Goal: Transaction & Acquisition: Purchase product/service

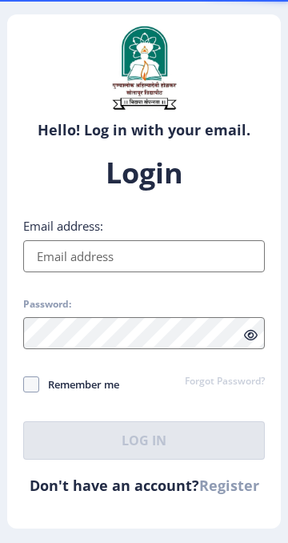
click at [235, 495] on link "Register" at bounding box center [229, 485] width 60 height 19
select select
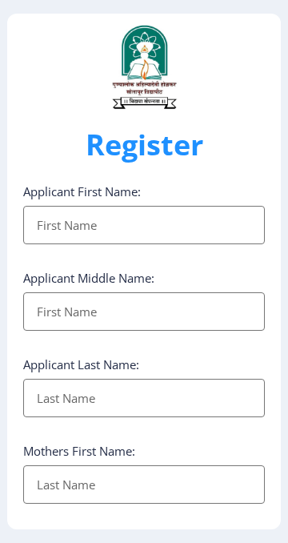
click at [233, 244] on input "Applicant First Name:" at bounding box center [144, 225] width 242 height 38
click at [217, 218] on input "Applicant First Name:" at bounding box center [144, 225] width 242 height 38
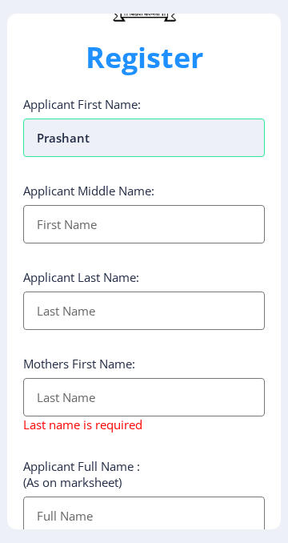
scroll to position [86, 0]
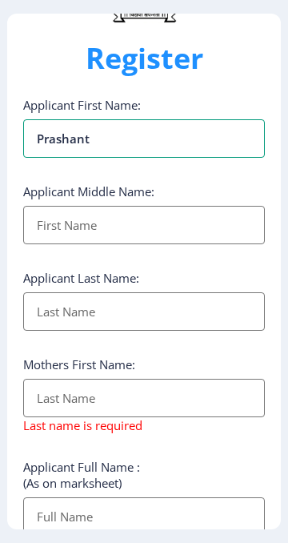
type input "Prashant"
click at [60, 220] on input "Applicant First Name:" at bounding box center [144, 225] width 242 height 38
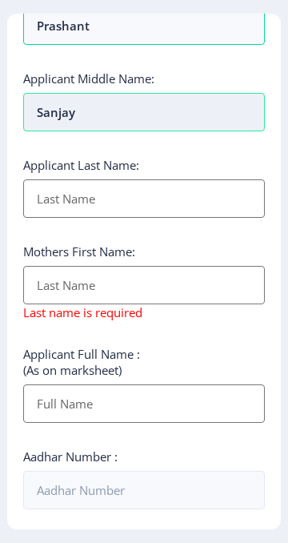
scroll to position [199, 0]
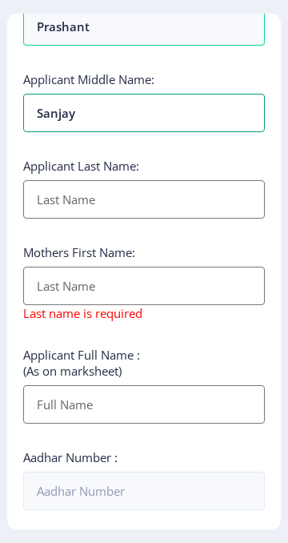
type input "Sanjay"
click at [53, 208] on input "Applicant First Name:" at bounding box center [144, 199] width 242 height 38
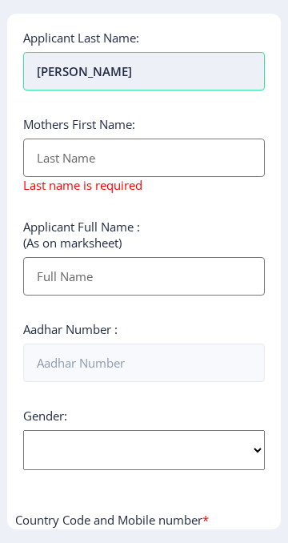
scroll to position [328, 0]
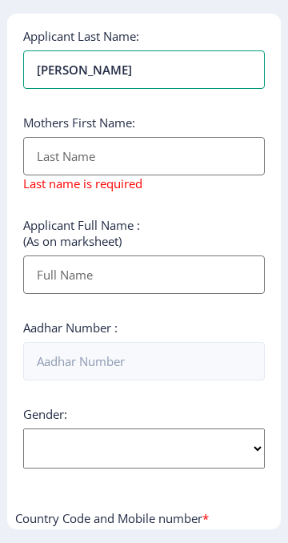
type input "[PERSON_NAME]"
click at [48, 155] on input "Applicant First Name:" at bounding box center [144, 156] width 242 height 38
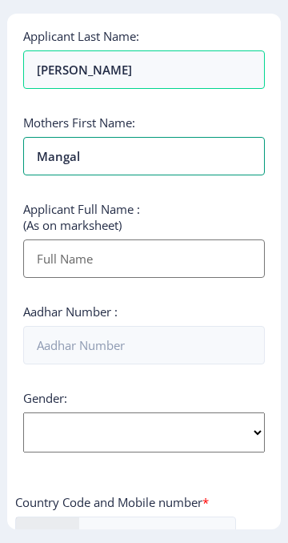
type input "Mangal"
click at [48, 259] on input "Applicant First Name:" at bounding box center [144, 258] width 242 height 38
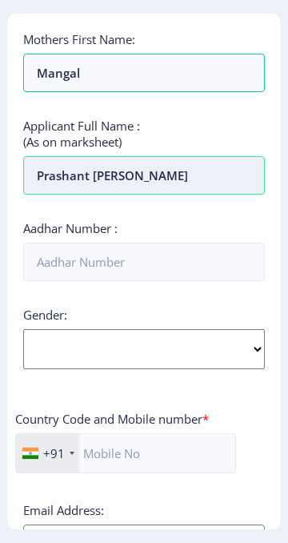
scroll to position [412, 0]
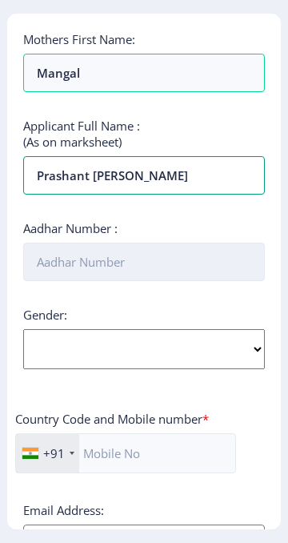
type input "Prashant [PERSON_NAME]"
click at [51, 256] on input "Aadhar Number :" at bounding box center [144, 262] width 242 height 38
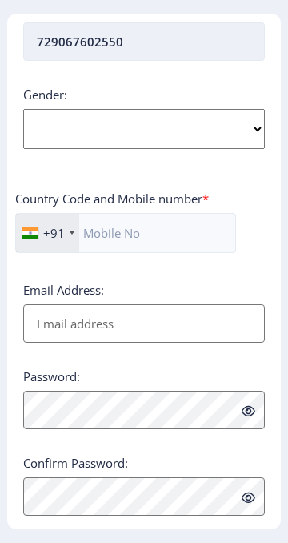
scroll to position [637, 0]
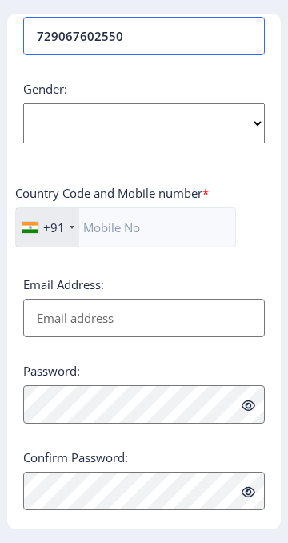
type input "729067602550"
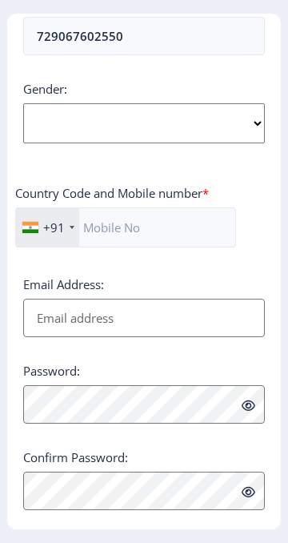
click at [262, 124] on select "Select Gender [DEMOGRAPHIC_DATA] [DEMOGRAPHIC_DATA] Other" at bounding box center [144, 123] width 242 height 40
select select "[DEMOGRAPHIC_DATA]"
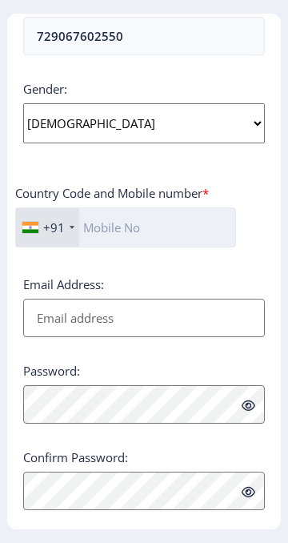
click at [120, 223] on input "text" at bounding box center [125, 227] width 221 height 40
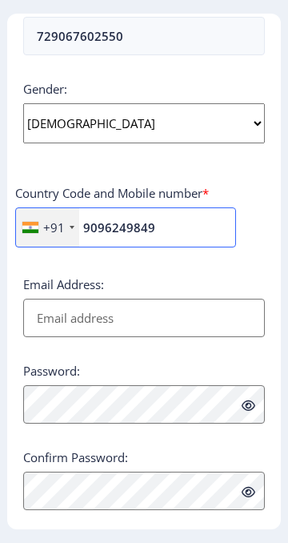
type input "9096249849"
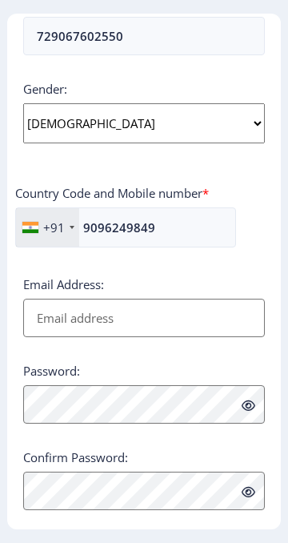
click at [149, 314] on input "Email Address:" at bounding box center [144, 318] width 242 height 38
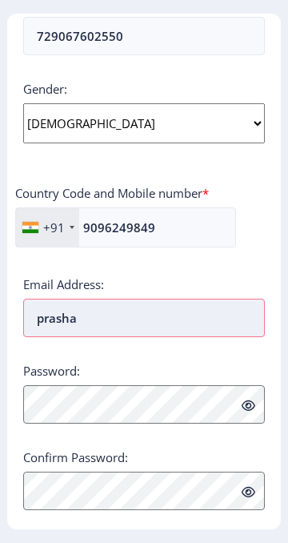
type input "prashan"
type input "प्रश्न"
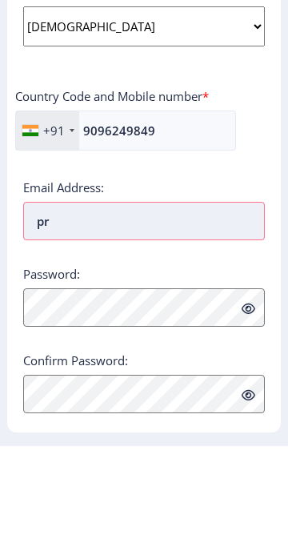
type input "p"
type input "prashan"
type input "प्रश्न"
type input "prashantko"
type input "[PERSON_NAME]"
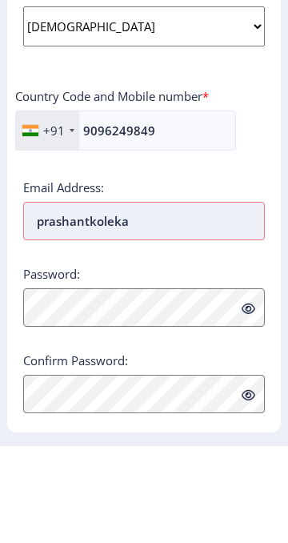
type input "prashantkolekar"
type input "प्रशांतकोळेकर"
click at [135, 319] on input "prashantkolekar3 [EMAIL_ADDRESS]" at bounding box center [144, 318] width 242 height 38
click at [145, 318] on input "prashantkolekar3 [EMAIL_ADDRESS]" at bounding box center [144, 318] width 242 height 38
click at [214, 324] on input "[EMAIL_ADDRESS]" at bounding box center [144, 318] width 242 height 38
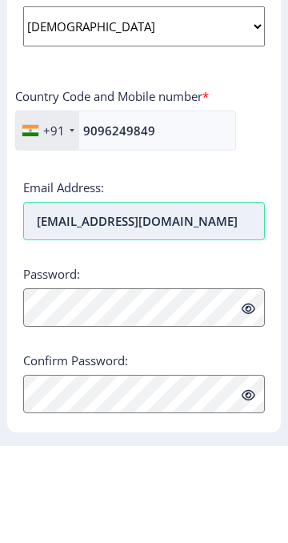
type input "[EMAIL_ADDRESS][DOMAIN_NAME]"
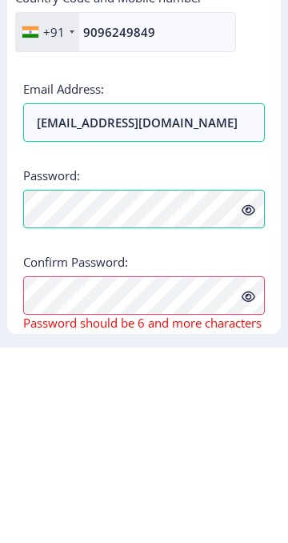
click at [244, 403] on icon at bounding box center [249, 406] width 14 height 12
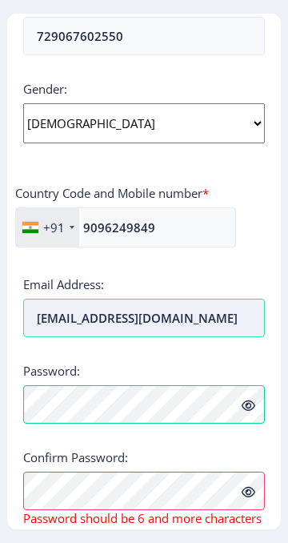
click at [159, 299] on input "[EMAIL_ADDRESS][DOMAIN_NAME]" at bounding box center [144, 318] width 242 height 38
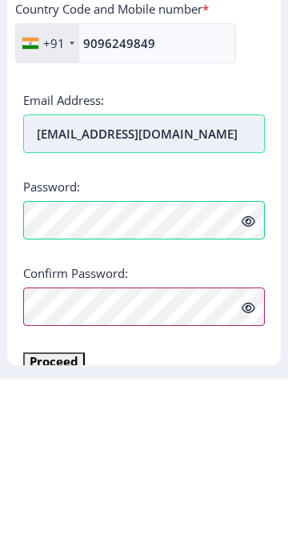
scroll to position [673, 0]
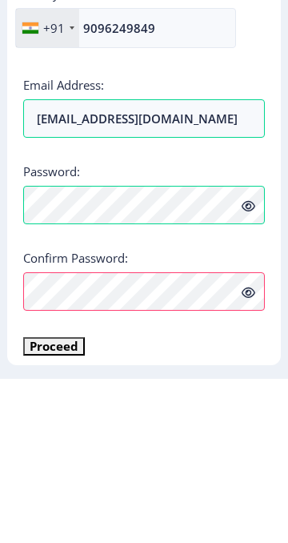
click at [219, 496] on div "Applicant First Name: [PERSON_NAME] Applicant Middle Name: [PERSON_NAME] Applic…" at bounding box center [144, 33] width 242 height 1044
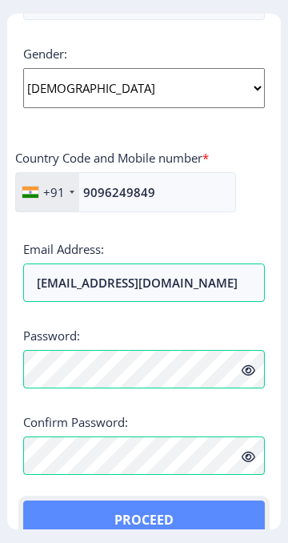
click at [169, 522] on button "Proceed" at bounding box center [144, 519] width 242 height 38
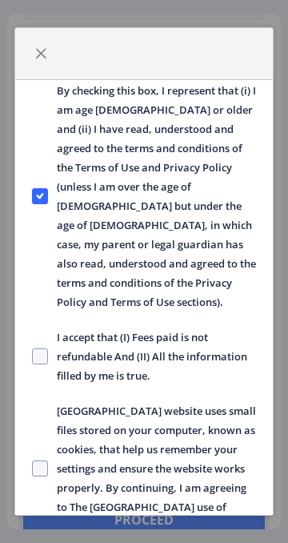
scroll to position [117, 0]
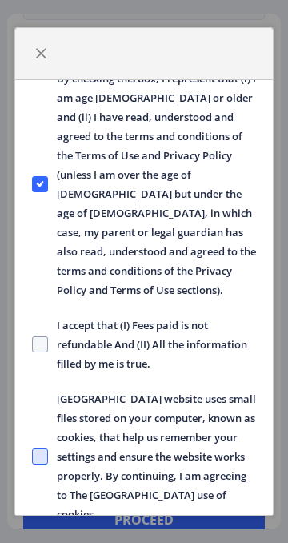
click at [44, 448] on span at bounding box center [40, 456] width 16 height 16
click at [33, 456] on input "[GEOGRAPHIC_DATA] website uses small files stored on your computer, known as co…" at bounding box center [32, 456] width 1 height 1
checkbox input "true"
click at [37, 336] on span at bounding box center [40, 344] width 16 height 16
click at [33, 343] on input "I accept that (I) Fees paid is not refundable And (II) All the information fill…" at bounding box center [32, 343] width 1 height 1
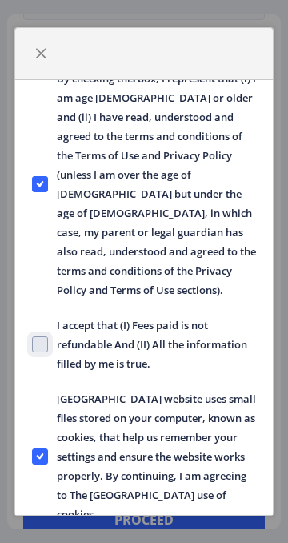
checkbox input "true"
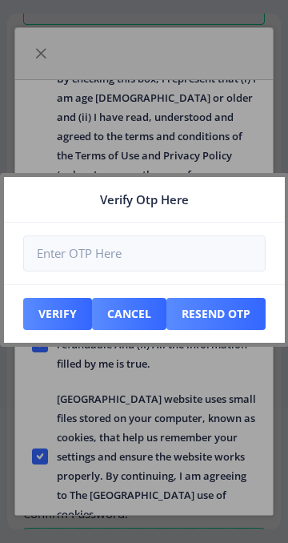
scroll to position [780, 0]
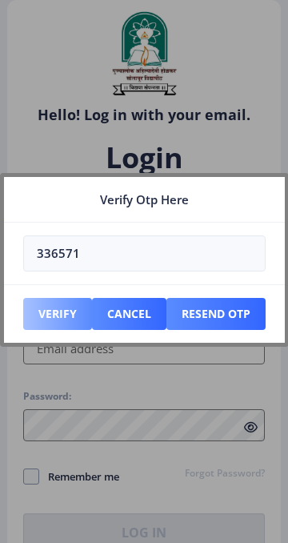
type input "336571"
click at [58, 330] on button "Verify" at bounding box center [57, 314] width 69 height 32
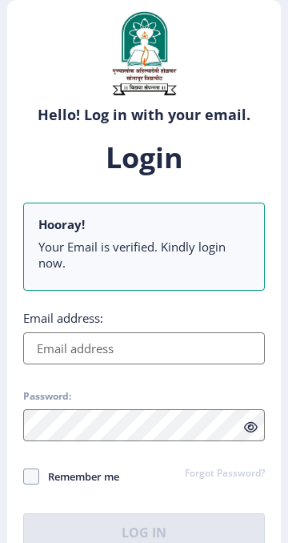
click at [207, 349] on input "Email address:" at bounding box center [144, 348] width 242 height 32
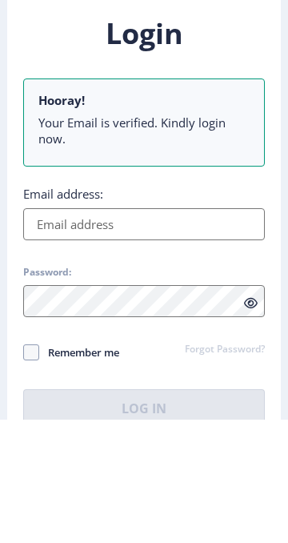
scroll to position [27, 0]
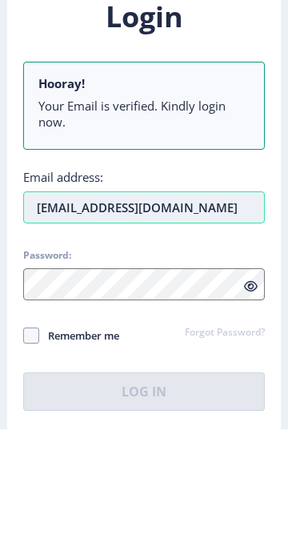
type input "[EMAIL_ADDRESS][DOMAIN_NAME]"
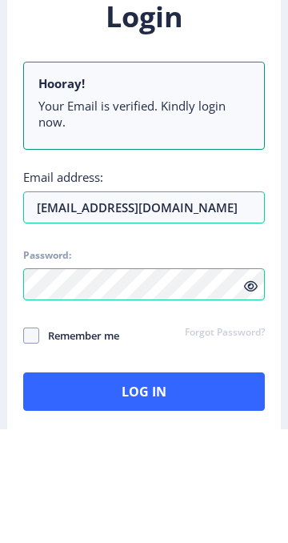
click at [251, 403] on icon at bounding box center [251, 400] width 14 height 12
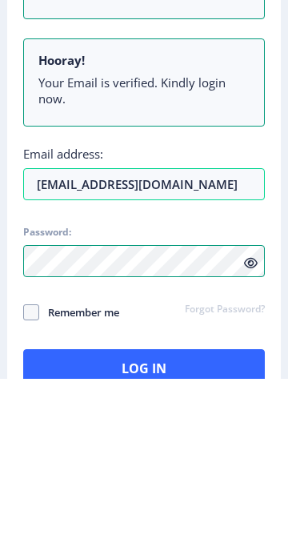
scroll to position [95, 0]
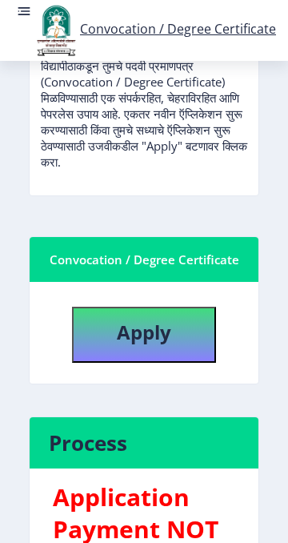
scroll to position [476, 0]
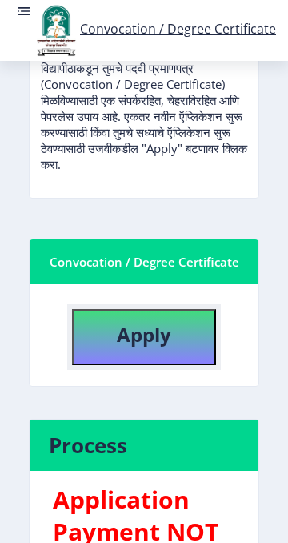
click at [122, 347] on b "Apply" at bounding box center [144, 334] width 54 height 26
select select
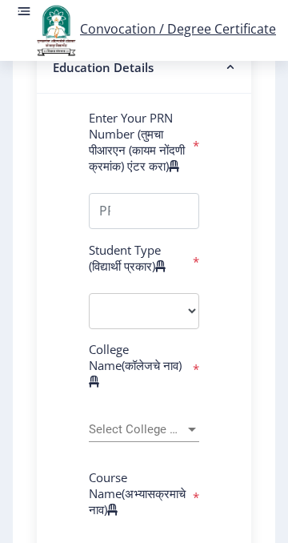
scroll to position [469, 0]
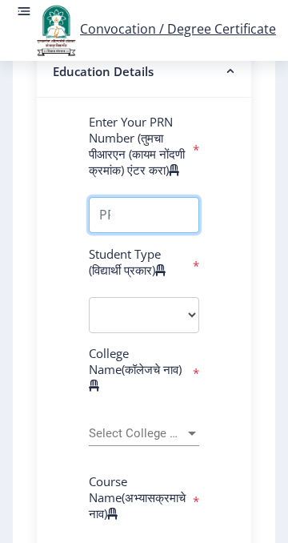
click at [139, 233] on input "Enter Your PRN Number (तुमचा पीआरएन (कायम नोंदणी क्रमांक) एंटर करा)" at bounding box center [144, 215] width 110 height 36
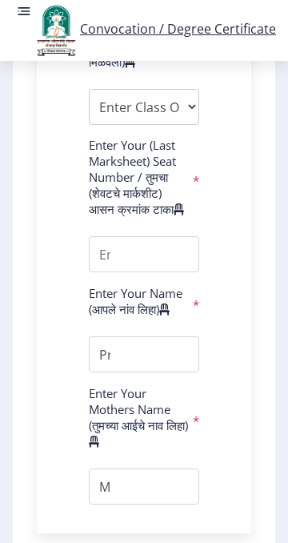
scroll to position [1428, 0]
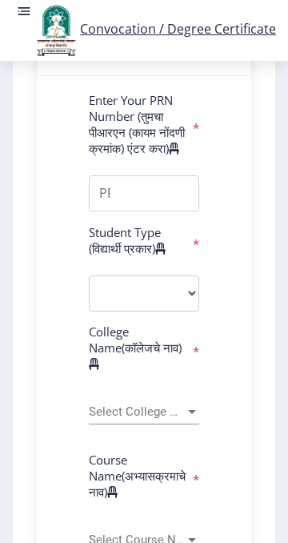
scroll to position [490, 0]
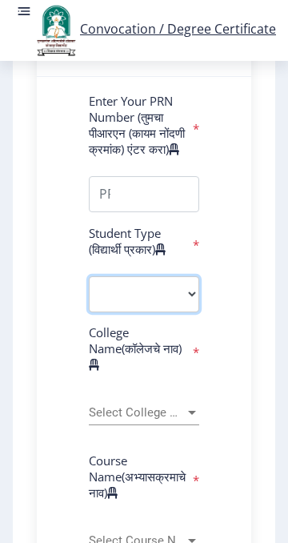
click at [187, 312] on select "Select Student Type Regular External" at bounding box center [144, 294] width 110 height 36
select select "Regular"
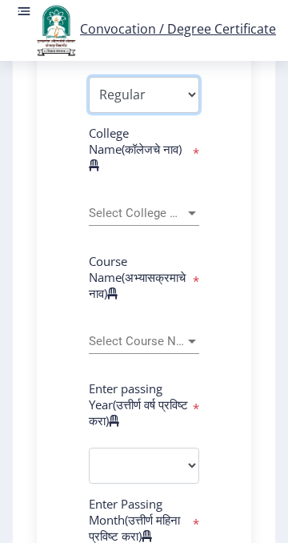
scroll to position [692, 0]
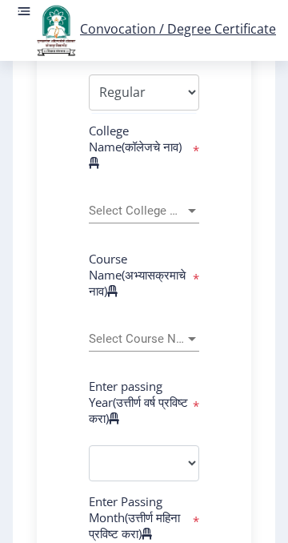
click at [188, 213] on div at bounding box center [192, 211] width 8 height 4
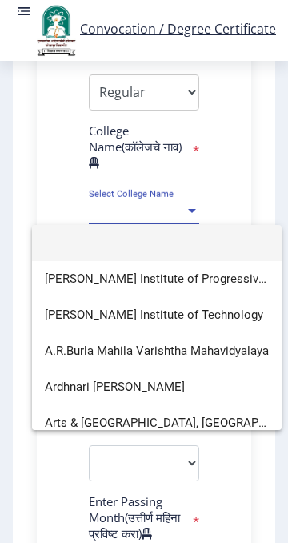
type input "S"
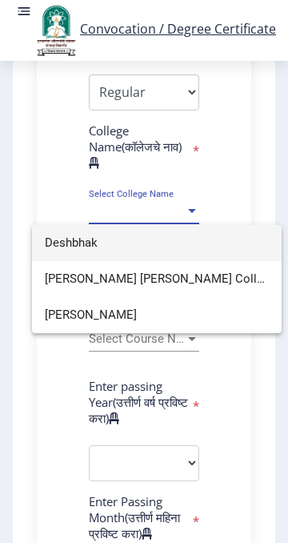
type input "Deshbhakt"
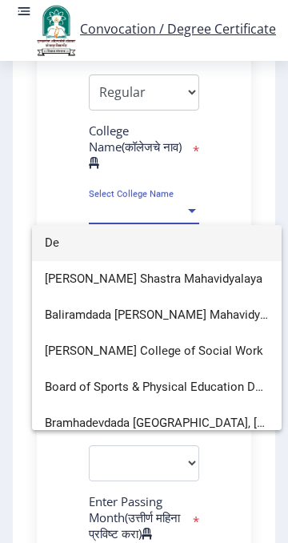
type input "D"
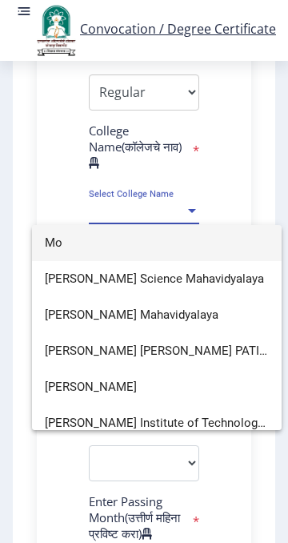
type input "M"
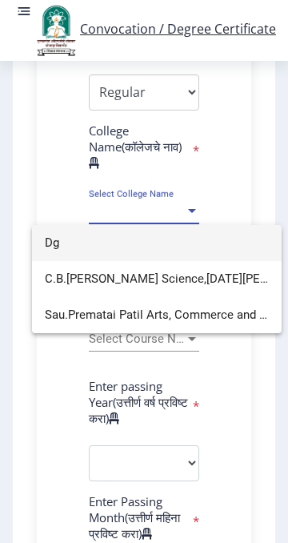
type input "D"
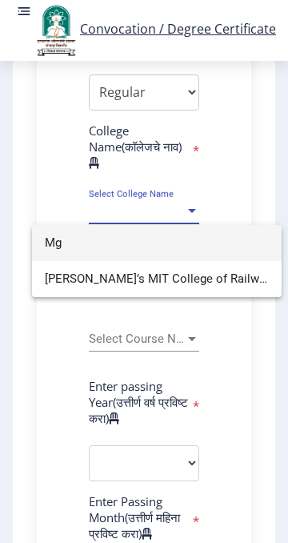
type input "M"
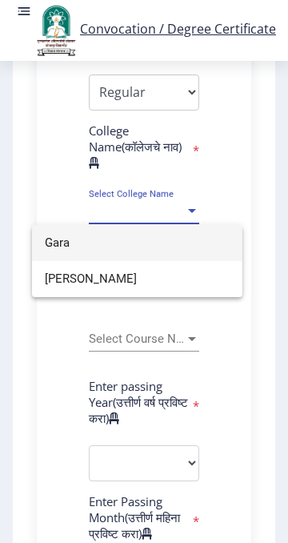
type input "Garad"
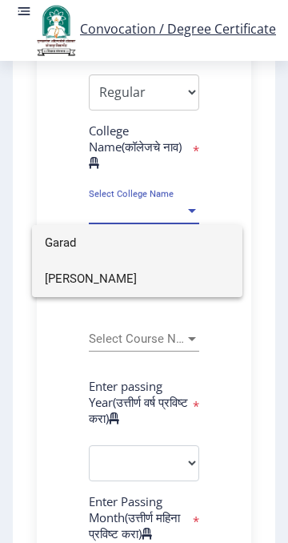
click at [199, 276] on span "[PERSON_NAME]" at bounding box center [137, 279] width 185 height 36
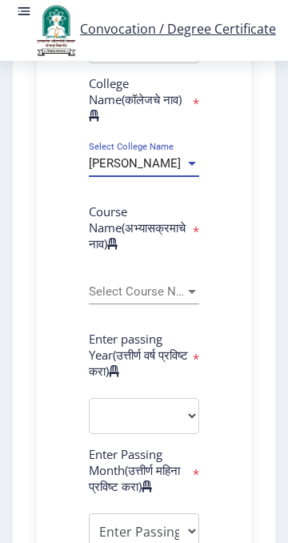
scroll to position [740, 0]
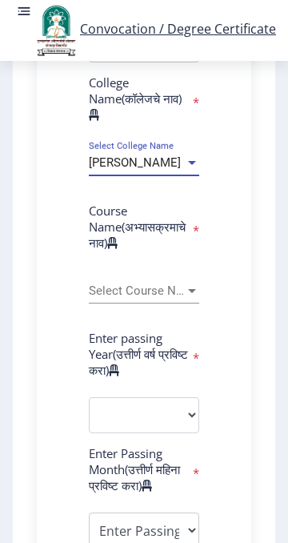
click at [188, 293] on div at bounding box center [192, 291] width 8 height 4
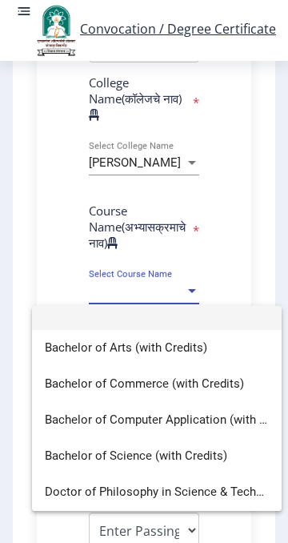
scroll to position [0, 0]
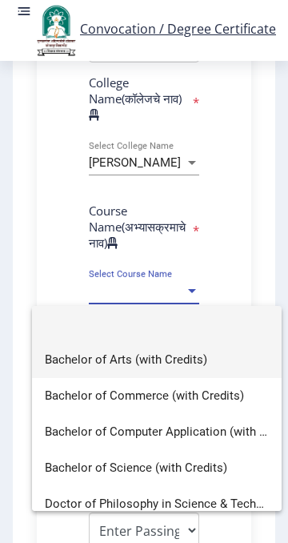
click at [160, 353] on span "Bachelor of Arts (with Credits)" at bounding box center [157, 360] width 224 height 36
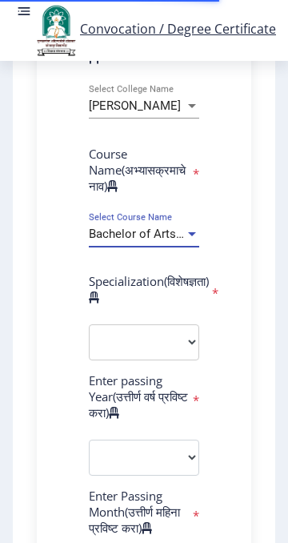
scroll to position [801, 0]
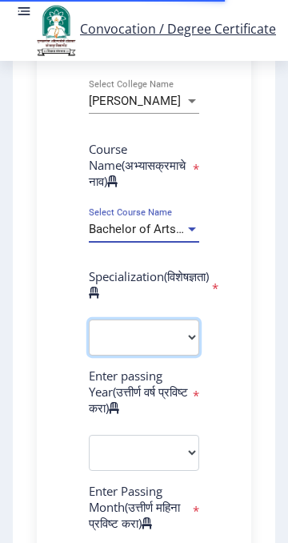
click at [187, 355] on select "Specialization English Geography Hindi Marathi Music Sanskrit Urdu Ancient Indi…" at bounding box center [144, 337] width 110 height 36
select select "History"
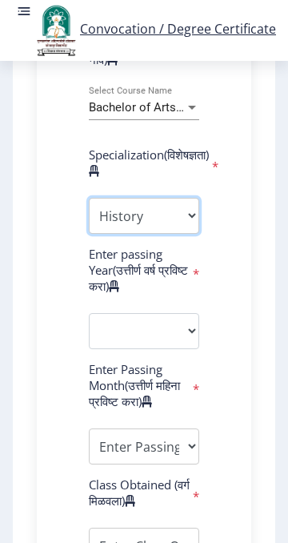
scroll to position [923, 0]
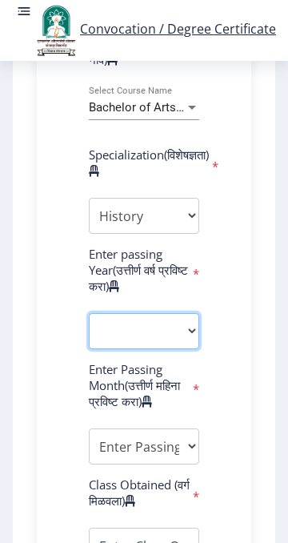
click at [183, 349] on select "2025 2024 2023 2022 2021 2020 2019 2018 2017 2016 2015 2014 2013 2012 2011 2010…" at bounding box center [144, 331] width 110 height 36
select select "2014"
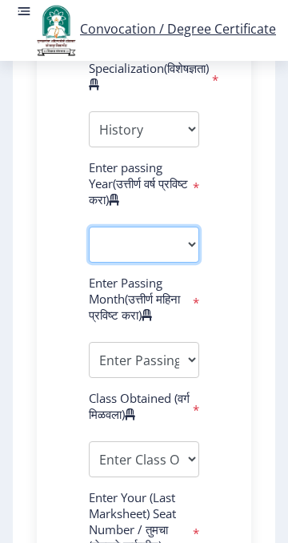
scroll to position [1010, 0]
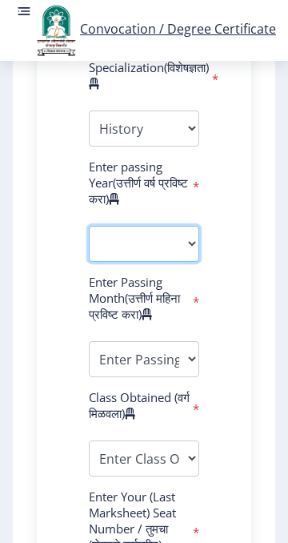
click at [183, 262] on select "2025 2024 2023 2022 2021 2020 2019 2018 2017 2016 2015 2014 2013 2012 2011 2010…" at bounding box center [144, 244] width 110 height 36
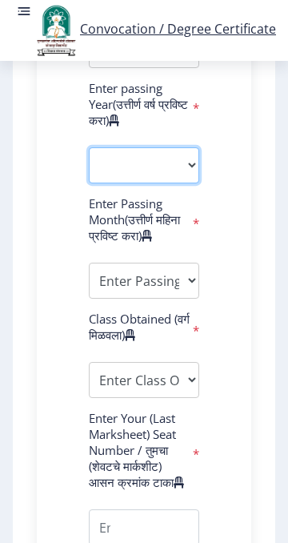
scroll to position [1090, 0]
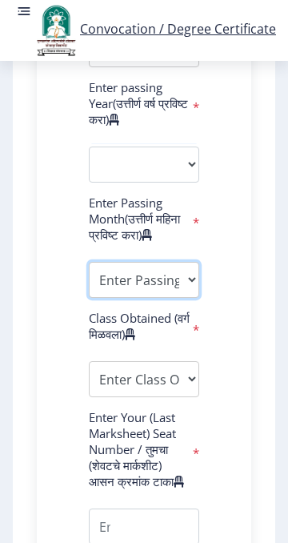
click at [183, 298] on select "Enter Passing Month March April May October November December" at bounding box center [144, 280] width 110 height 36
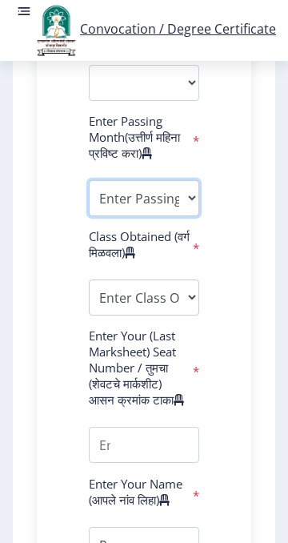
scroll to position [1171, 0]
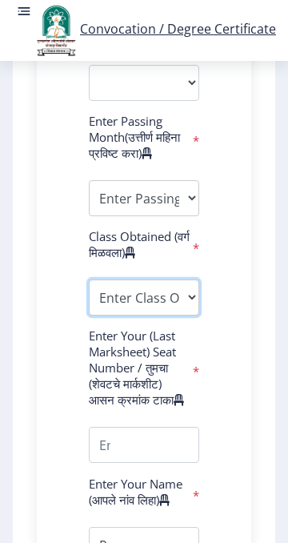
click at [192, 315] on select "Enter Class Obtained FIRST CLASS WITH DISTINCTION FIRST CLASS HIGHER SECOND CLA…" at bounding box center [144, 297] width 110 height 36
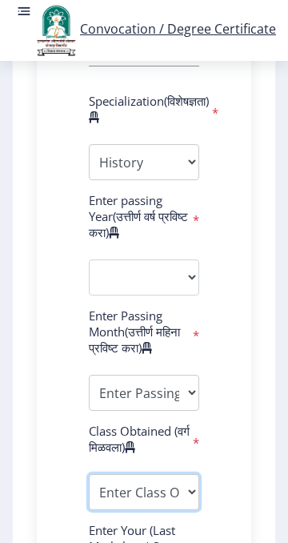
scroll to position [977, 0]
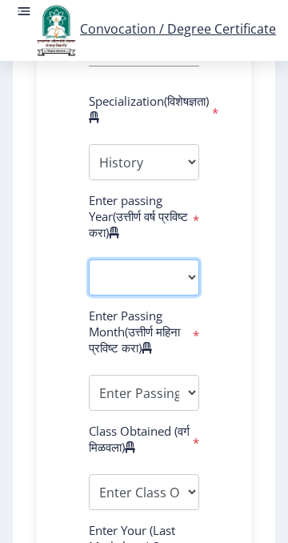
click at [181, 295] on select "2025 2024 2023 2022 2021 2020 2019 2018 2017 2016 2015 2014 2013 2012 2011 2010…" at bounding box center [144, 277] width 110 height 36
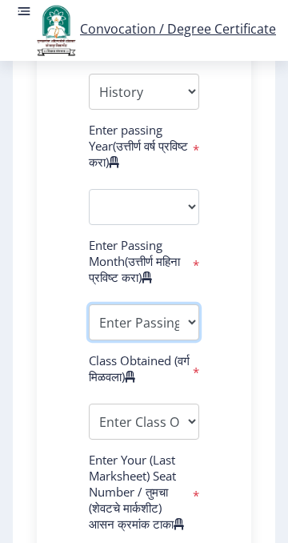
click at [195, 340] on select "Enter Passing Month March April May October November December" at bounding box center [144, 322] width 110 height 36
select select "March"
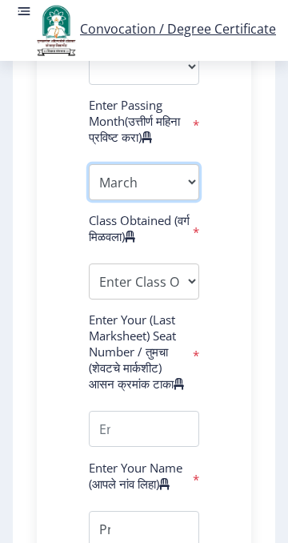
scroll to position [1188, 0]
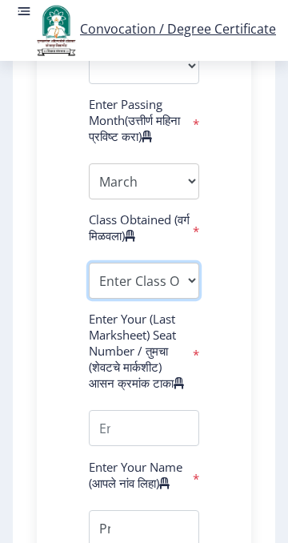
click at [191, 299] on select "Enter Class Obtained FIRST CLASS WITH DISTINCTION FIRST CLASS HIGHER SECOND CLA…" at bounding box center [144, 281] width 110 height 36
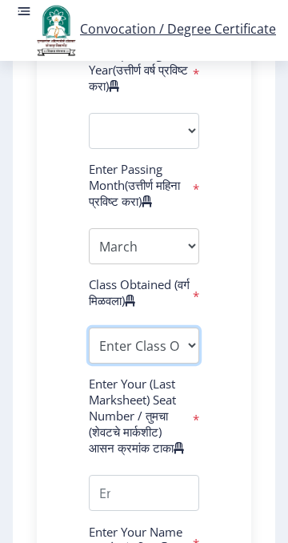
scroll to position [1122, 0]
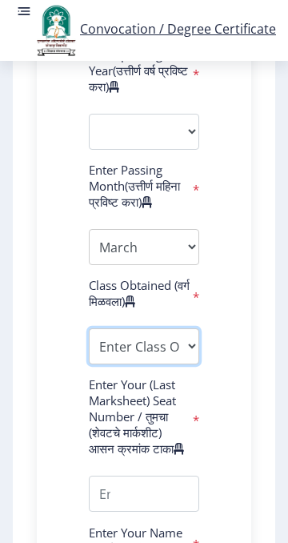
click at [193, 364] on select "Enter Class Obtained FIRST CLASS WITH DISTINCTION FIRST CLASS HIGHER SECOND CLA…" at bounding box center [144, 346] width 110 height 36
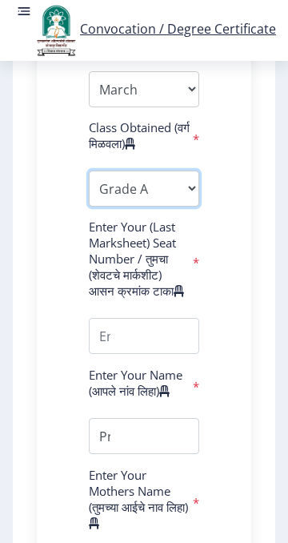
scroll to position [1282, 0]
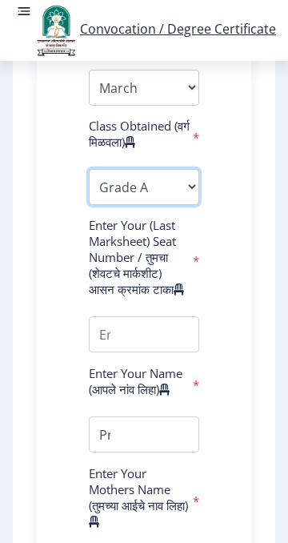
click at [191, 205] on select "Enter Class Obtained FIRST CLASS WITH DISTINCTION FIRST CLASS HIGHER SECOND CLA…" at bounding box center [144, 187] width 110 height 36
select select "PASS CLASS"
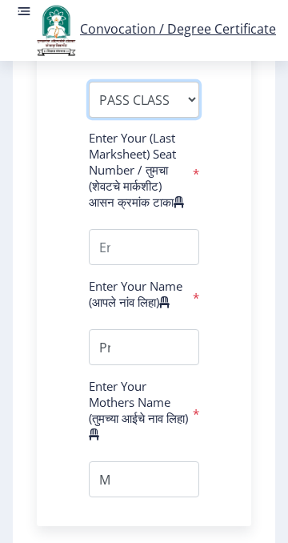
scroll to position [1373, 0]
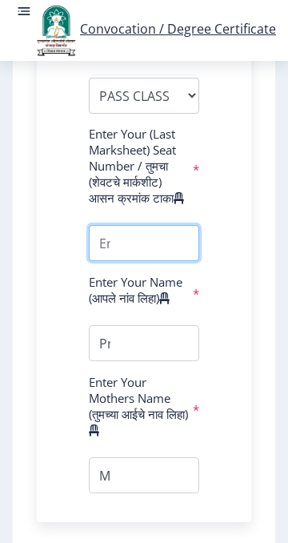
click at [145, 261] on input "textarea" at bounding box center [144, 243] width 110 height 36
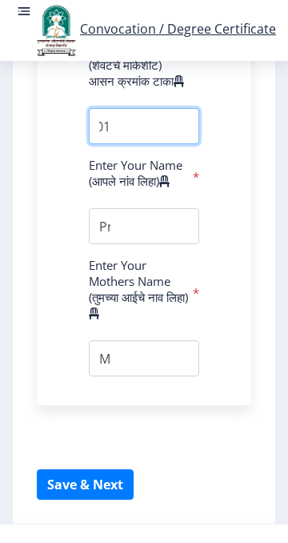
scroll to position [0, 51]
click at [154, 144] on input "textarea" at bounding box center [144, 126] width 110 height 36
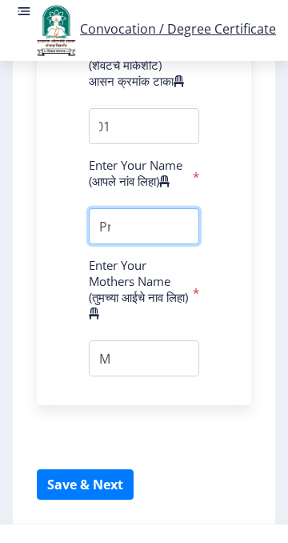
click at [152, 244] on input "textarea" at bounding box center [144, 226] width 110 height 36
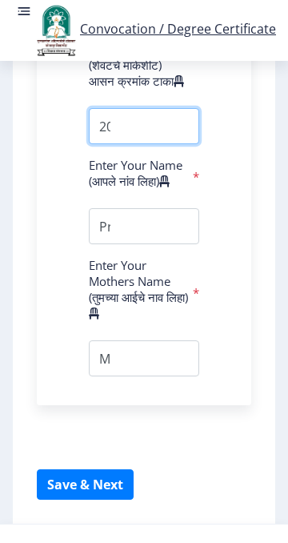
click at [152, 144] on input "textarea" at bounding box center [144, 126] width 110 height 36
click at [121, 144] on input "textarea" at bounding box center [144, 126] width 110 height 36
type input "2"
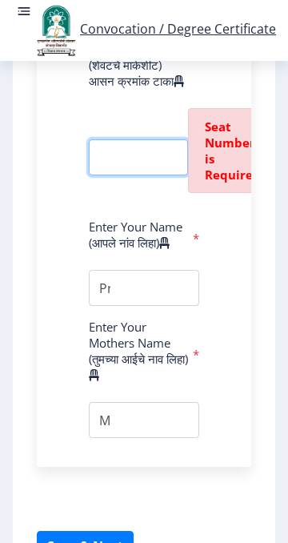
scroll to position [0, 0]
click at [110, 175] on input "textarea" at bounding box center [138, 157] width 99 height 36
click at [112, 175] on input "textarea" at bounding box center [138, 157] width 99 height 36
click at [143, 175] on input "textarea" at bounding box center [138, 157] width 99 height 36
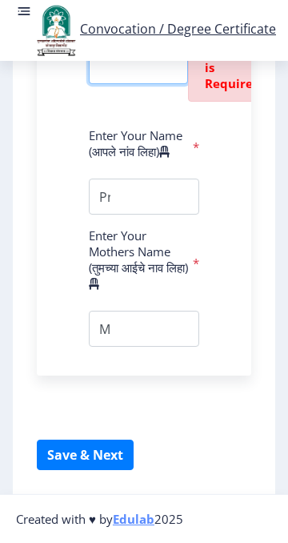
scroll to position [1588, 0]
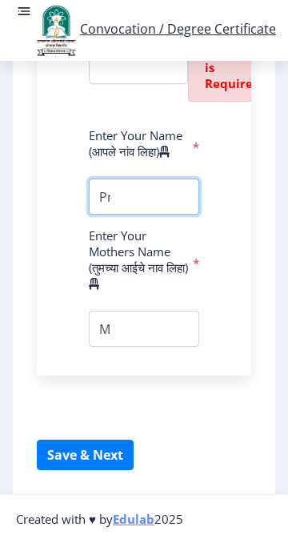
click at [145, 215] on input "textarea" at bounding box center [144, 197] width 110 height 36
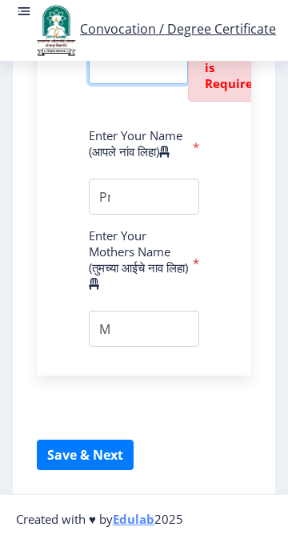
click at [136, 84] on input "textarea" at bounding box center [138, 66] width 99 height 36
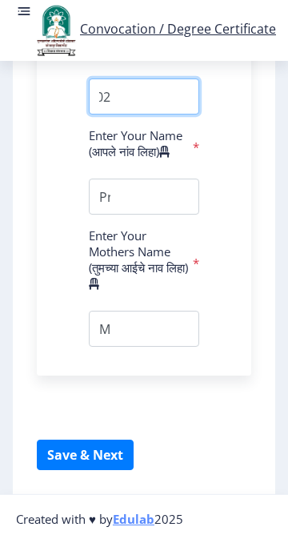
scroll to position [0, 6]
type input "2"
click at [121, 114] on input "textarea" at bounding box center [144, 96] width 110 height 36
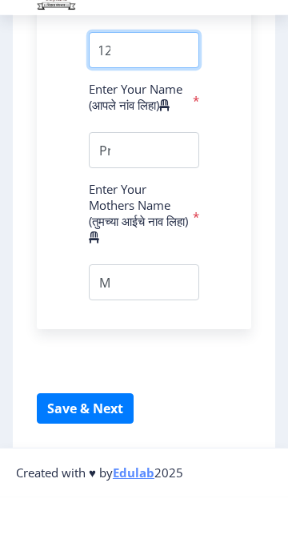
type input "0100325003658412"
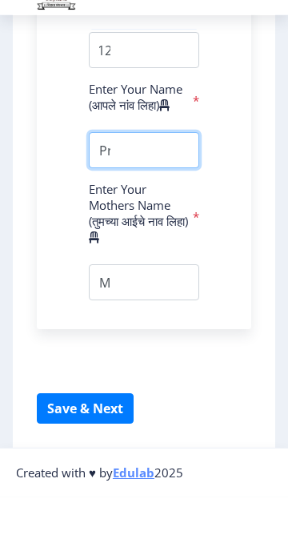
click at [168, 215] on input "textarea" at bounding box center [144, 197] width 110 height 36
click at [155, 215] on input "textarea" at bounding box center [144, 197] width 110 height 36
click at [151, 215] on input "textarea" at bounding box center [144, 197] width 110 height 36
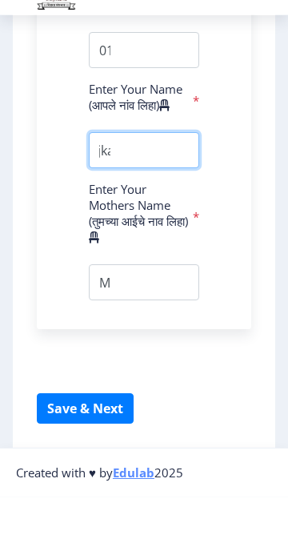
click at [138, 215] on input "textarea" at bounding box center [144, 197] width 110 height 36
type input "P"
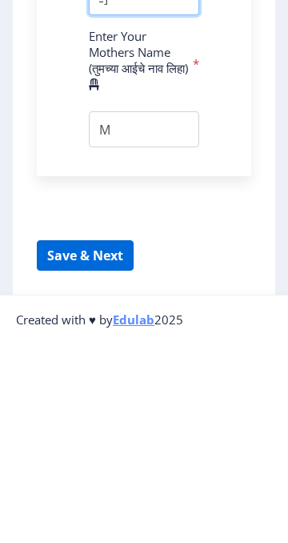
type input "[PERSON_NAME] P"
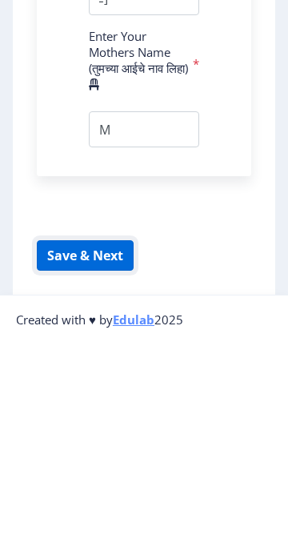
click at [117, 470] on button "Save & Next" at bounding box center [85, 455] width 97 height 30
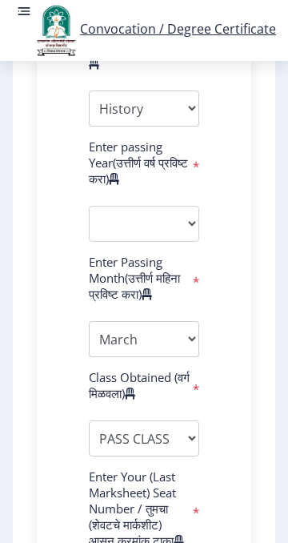
scroll to position [1032, 0]
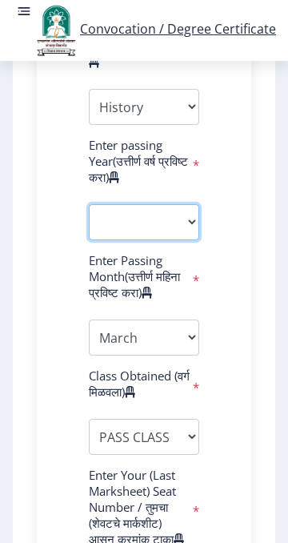
click at [183, 240] on select "2025 2024 2023 2022 2021 2020 2019 2018 2017 2016 2015 2014 2013 2012 2011 2010…" at bounding box center [144, 222] width 110 height 36
click at [150, 240] on select "2025 2024 2023 2022 2021 2020 2019 2018 2017 2016 2015 2014 2013 2012 2011 2010…" at bounding box center [144, 222] width 110 height 36
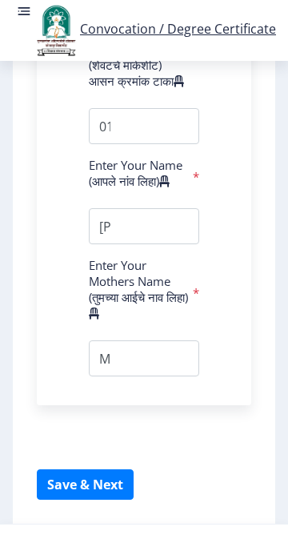
scroll to position [1527, 0]
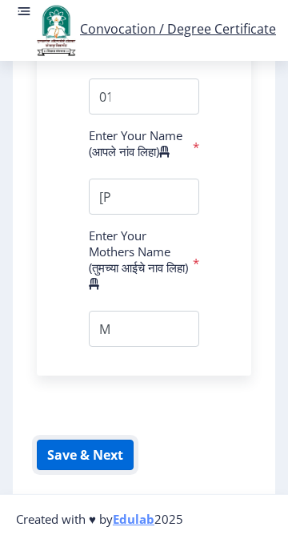
click at [91, 470] on button "Save & Next" at bounding box center [85, 455] width 97 height 30
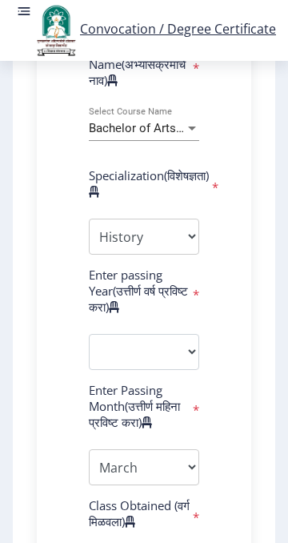
scroll to position [899, 0]
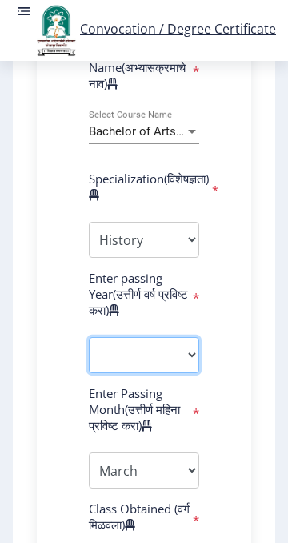
click at [161, 373] on select "2025 2024 2023 2022 2021 2020 2019 2018 2017 2016 2015 2014 2013 2012 2011 2010…" at bounding box center [144, 355] width 110 height 36
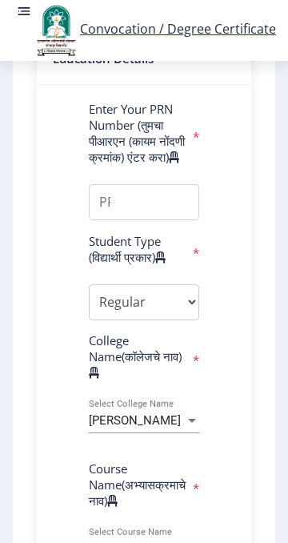
scroll to position [478, 0]
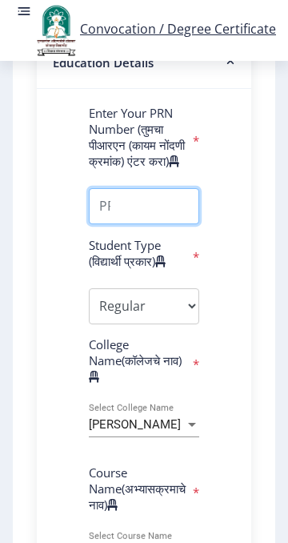
click at [146, 224] on input "Enter Your PRN Number (तुमचा पीआरएन (कायम नोंदणी क्रमांक) एंटर करा)" at bounding box center [144, 206] width 110 height 36
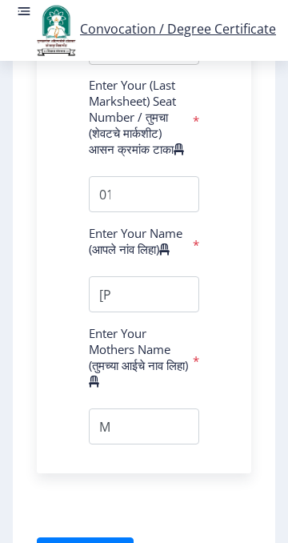
scroll to position [1424, 0]
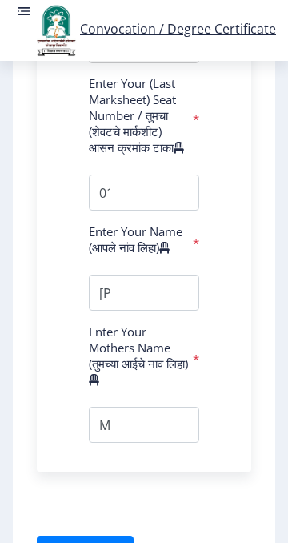
type input "2010032500365841"
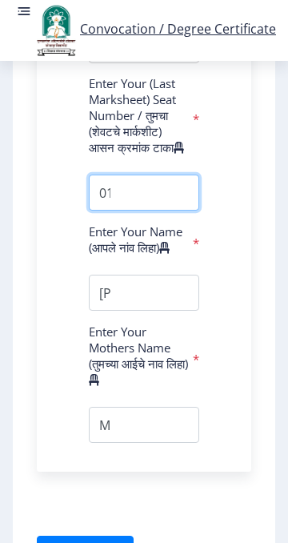
click at [122, 211] on input "textarea" at bounding box center [144, 193] width 110 height 36
click at [121, 211] on input "textarea" at bounding box center [144, 193] width 110 height 36
click at [101, 211] on input "textarea" at bounding box center [144, 193] width 110 height 36
click at [104, 211] on input "textarea" at bounding box center [144, 193] width 110 height 36
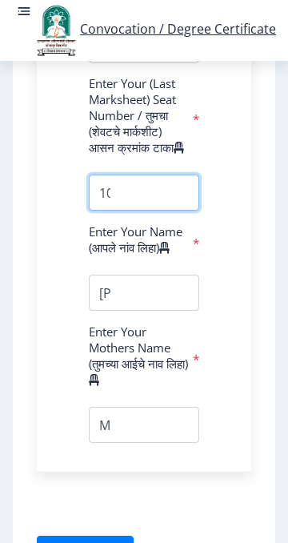
click at [116, 211] on input "textarea" at bounding box center [144, 193] width 110 height 36
click at [101, 211] on input "textarea" at bounding box center [144, 193] width 110 height 36
type input "1"
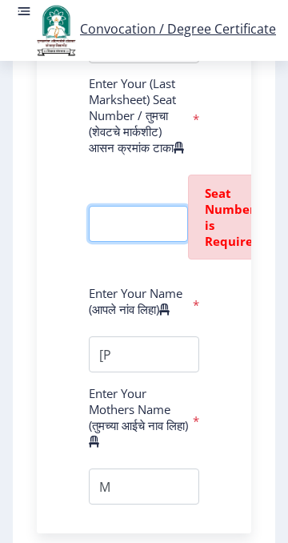
click at [110, 242] on input "textarea" at bounding box center [138, 224] width 99 height 36
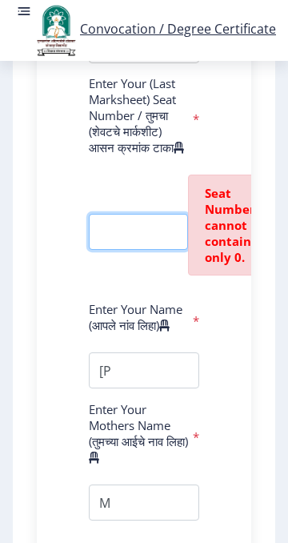
click at [134, 250] on input "textarea" at bounding box center [138, 232] width 99 height 36
click at [133, 250] on input "textarea" at bounding box center [138, 232] width 99 height 36
type input "0"
click at [221, 237] on span "Seat Number cannot contain only 0." at bounding box center [230, 225] width 50 height 80
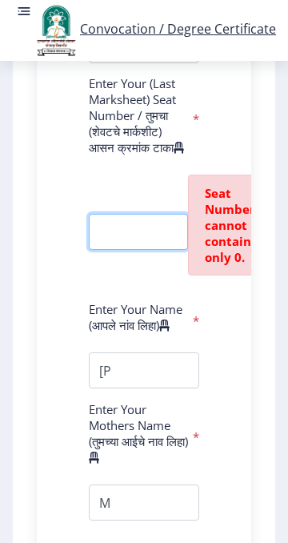
click at [141, 250] on input "textarea" at bounding box center [138, 232] width 99 height 36
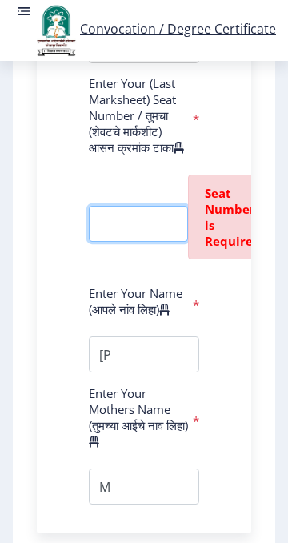
click at [109, 242] on input "textarea" at bounding box center [138, 224] width 99 height 36
click at [100, 242] on input "textarea" at bounding box center [138, 224] width 99 height 36
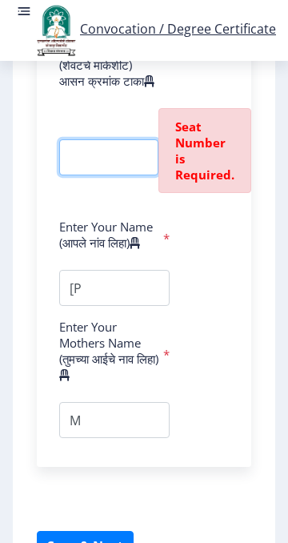
scroll to position [1491, 0]
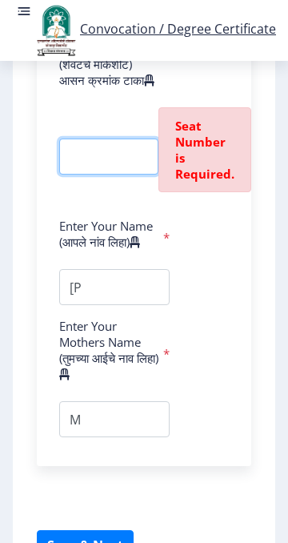
click at [88, 175] on input "textarea" at bounding box center [108, 157] width 99 height 36
click at [78, 175] on input "textarea" at bounding box center [108, 157] width 99 height 36
click at [91, 175] on input "textarea" at bounding box center [108, 157] width 99 height 36
click at [101, 175] on input "textarea" at bounding box center [108, 157] width 99 height 36
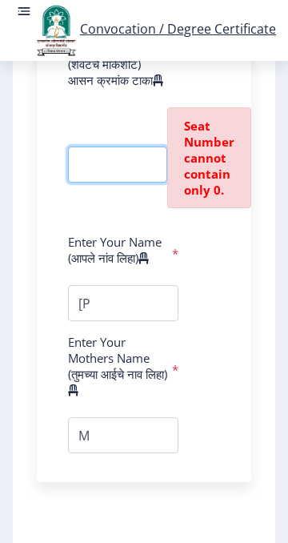
scroll to position [0, 1]
click at [98, 183] on input "textarea" at bounding box center [117, 165] width 99 height 36
click at [106, 183] on input "textarea" at bounding box center [117, 165] width 99 height 36
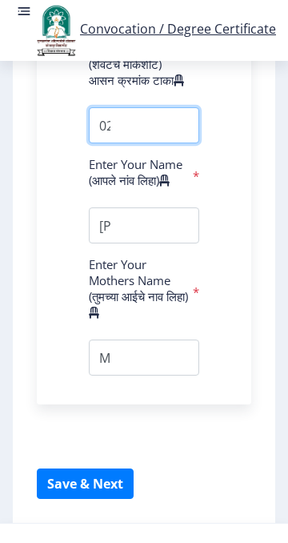
scroll to position [0, 6]
click at [106, 143] on input "textarea" at bounding box center [144, 125] width 110 height 36
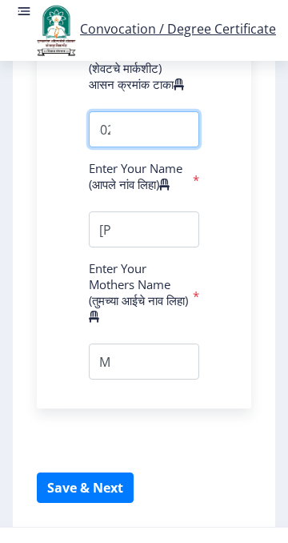
scroll to position [1486, 0]
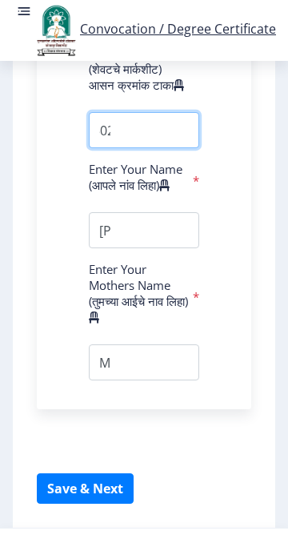
click at [102, 148] on input "textarea" at bounding box center [144, 130] width 110 height 36
type input "5"
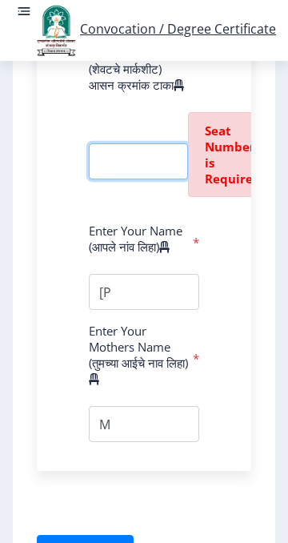
click at [118, 179] on input "textarea" at bounding box center [138, 161] width 99 height 36
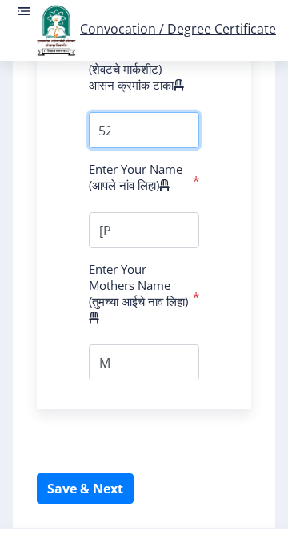
scroll to position [1527, 0]
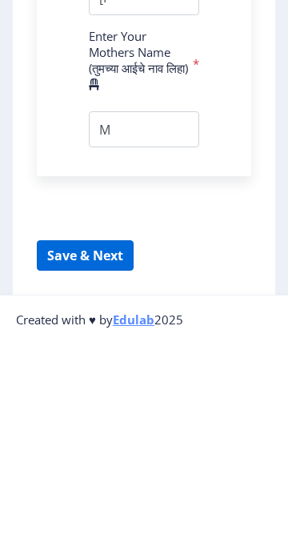
type input "51052"
click at [63, 470] on button "Save & Next" at bounding box center [85, 455] width 97 height 30
select select
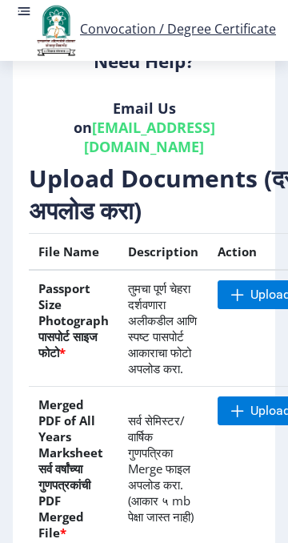
scroll to position [340, 0]
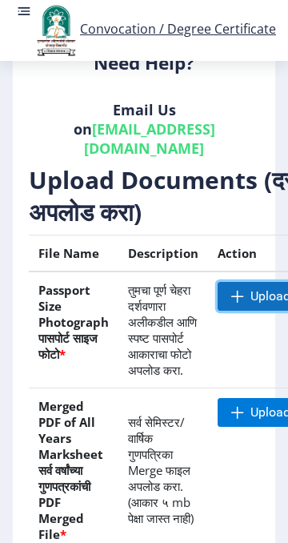
click at [247, 282] on span "Upload" at bounding box center [261, 296] width 86 height 29
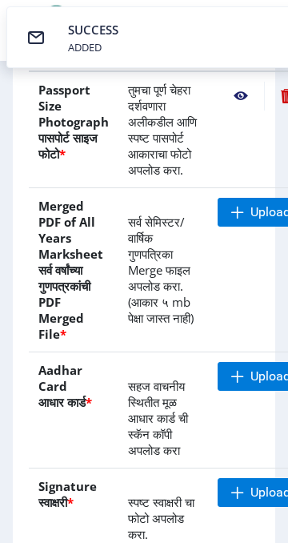
scroll to position [540, 0]
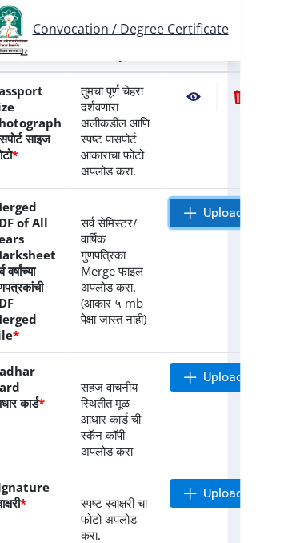
click at [253, 205] on span "Upload" at bounding box center [271, 213] width 40 height 16
click at [254, 205] on span "Upload" at bounding box center [271, 213] width 40 height 16
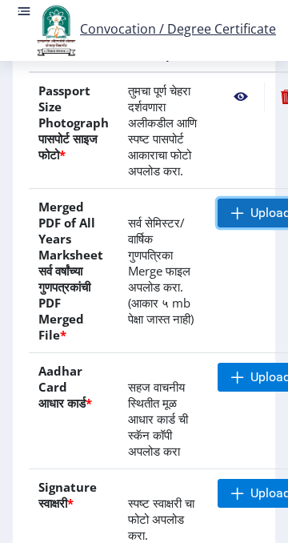
click at [263, 207] on span "Upload" at bounding box center [271, 213] width 40 height 16
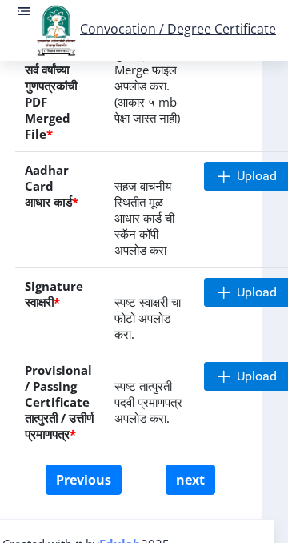
scroll to position [741, 0]
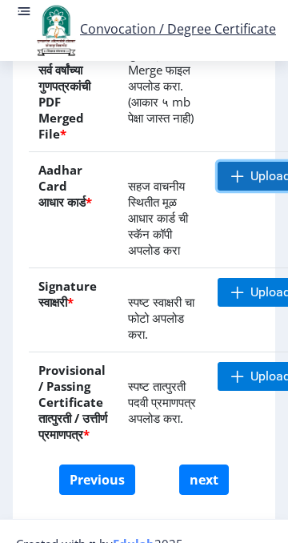
click at [251, 168] on span "Upload" at bounding box center [271, 176] width 40 height 16
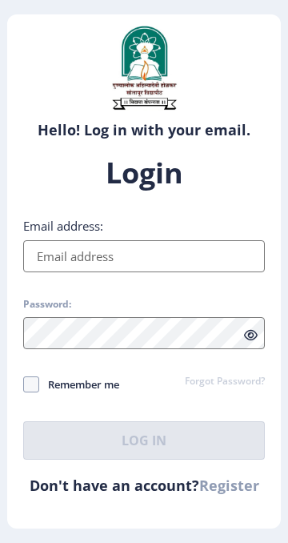
click at [70, 270] on input "Email address:" at bounding box center [144, 256] width 242 height 32
type input "[EMAIL_ADDRESS][DOMAIN_NAME]"
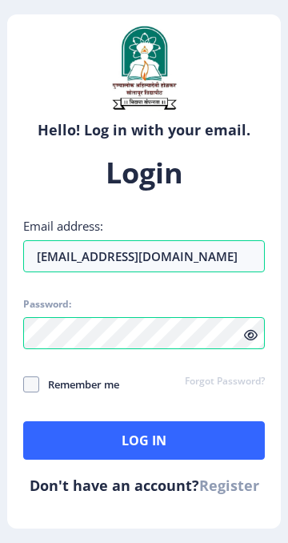
click at [254, 341] on icon at bounding box center [251, 335] width 14 height 12
click at [34, 392] on span at bounding box center [31, 384] width 16 height 16
click at [24, 384] on input "Remember me" at bounding box center [23, 384] width 1 height 1
checkbox input "true"
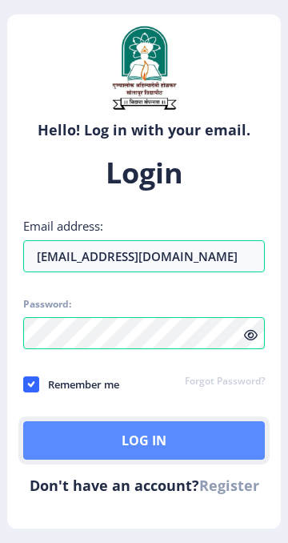
click at [164, 459] on button "Log In" at bounding box center [144, 440] width 242 height 38
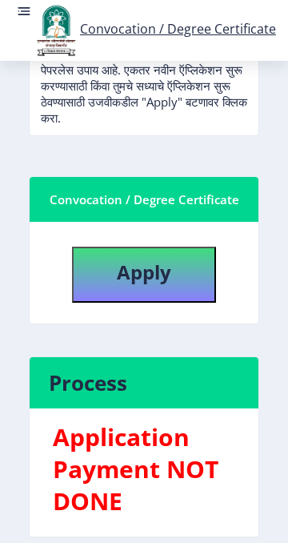
scroll to position [538, 0]
click at [161, 302] on button "Apply" at bounding box center [144, 275] width 144 height 56
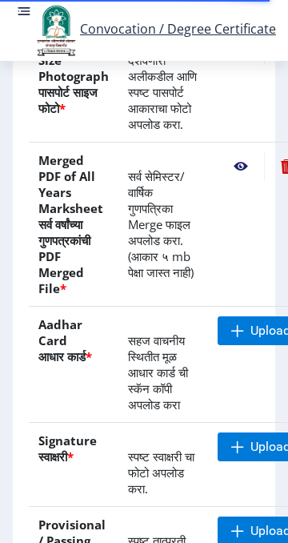
scroll to position [582, 0]
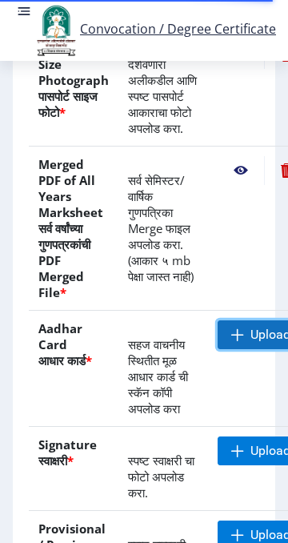
click at [265, 320] on span "Upload" at bounding box center [261, 334] width 86 height 29
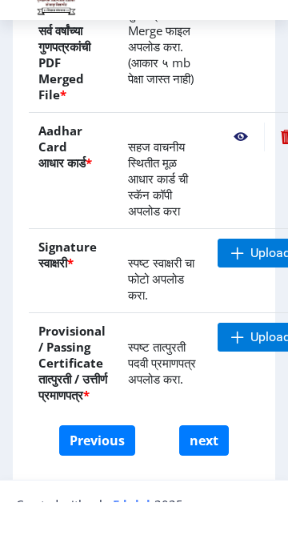
scroll to position [741, 0]
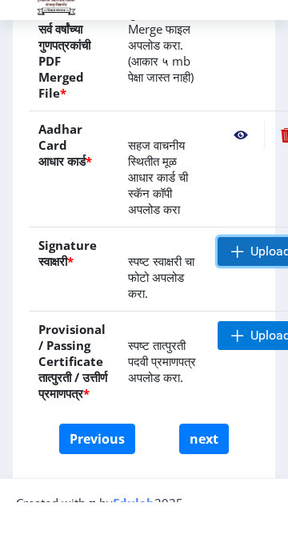
click at [246, 289] on span "Upload" at bounding box center [261, 292] width 86 height 29
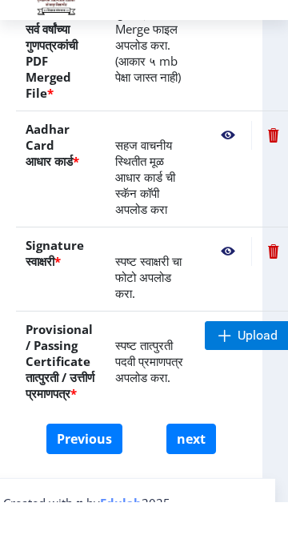
scroll to position [741, 6]
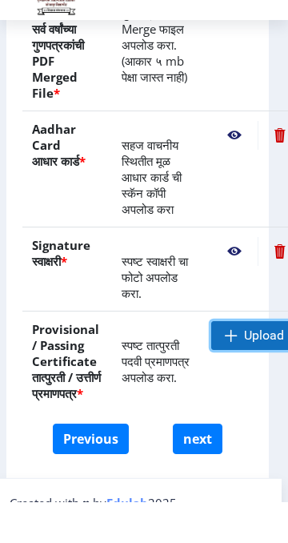
click at [255, 368] on span "Upload" at bounding box center [264, 376] width 40 height 16
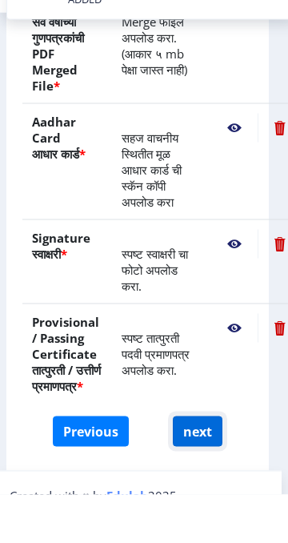
click at [202, 490] on button "next" at bounding box center [198, 479] width 50 height 30
select select
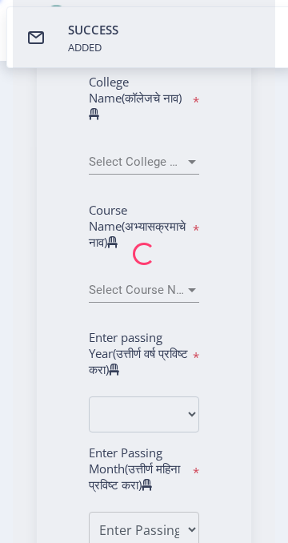
select select
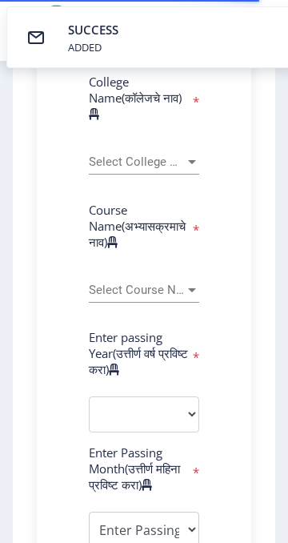
select select
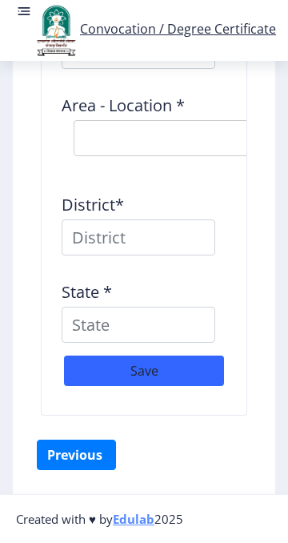
scroll to position [2014, 0]
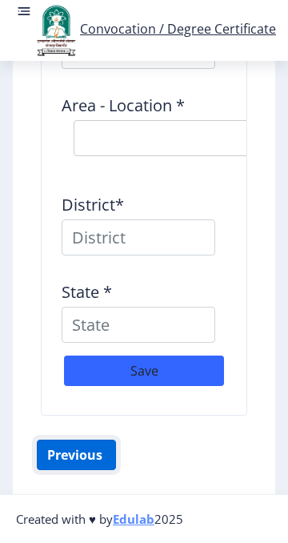
click at [81, 470] on button "Previous ‍" at bounding box center [76, 455] width 79 height 30
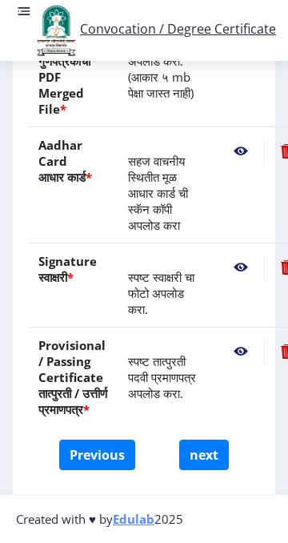
scroll to position [741, 0]
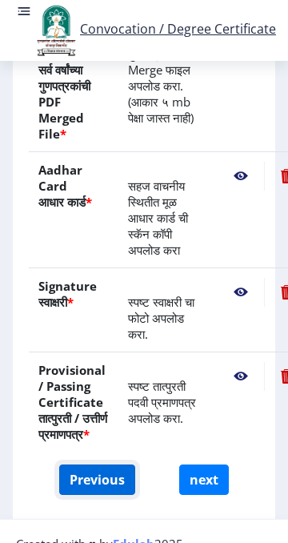
click at [94, 495] on button "Previous" at bounding box center [97, 479] width 76 height 30
select select "Regular"
select select "History"
select select "2014"
select select "March"
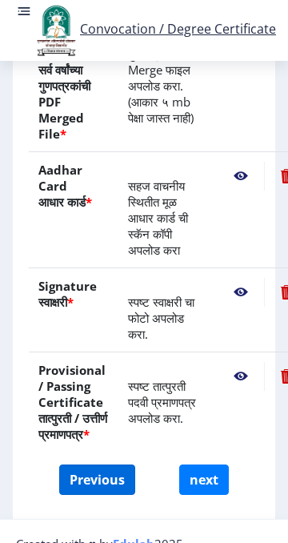
select select "PASS CLASS"
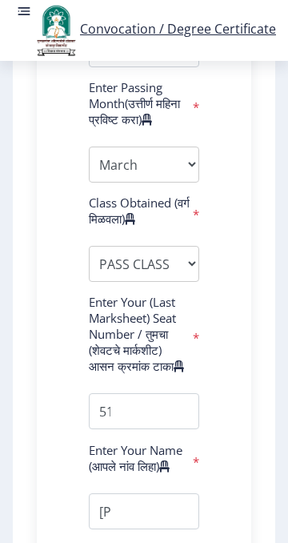
scroll to position [1206, 0]
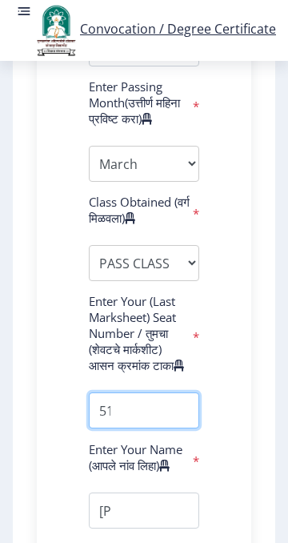
click at [135, 428] on input "textarea" at bounding box center [144, 410] width 110 height 36
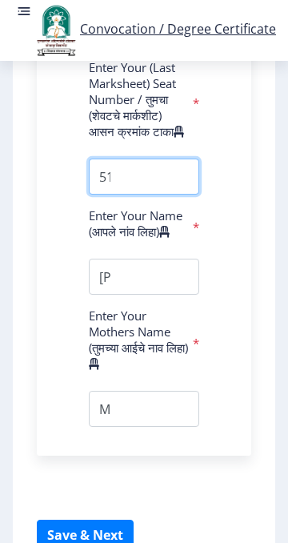
scroll to position [1446, 0]
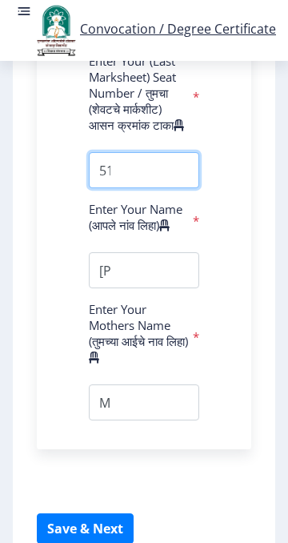
click at [149, 188] on input "textarea" at bounding box center [144, 170] width 110 height 36
click at [123, 188] on input "textarea" at bounding box center [144, 170] width 110 height 36
click at [104, 188] on input "textarea" at bounding box center [144, 170] width 110 height 36
click at [114, 188] on input "textarea" at bounding box center [144, 170] width 110 height 36
click at [118, 188] on input "textarea" at bounding box center [144, 170] width 110 height 36
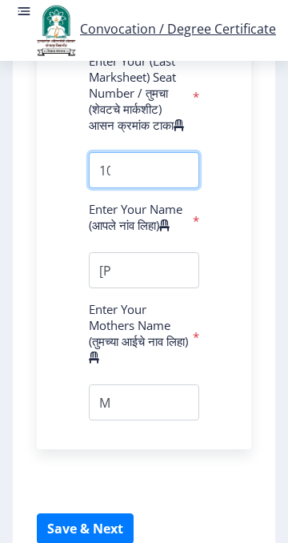
click at [106, 188] on input "textarea" at bounding box center [144, 170] width 110 height 36
click at [122, 188] on input "textarea" at bounding box center [144, 170] width 110 height 36
click at [105, 188] on input "textarea" at bounding box center [144, 170] width 110 height 36
type input "0"
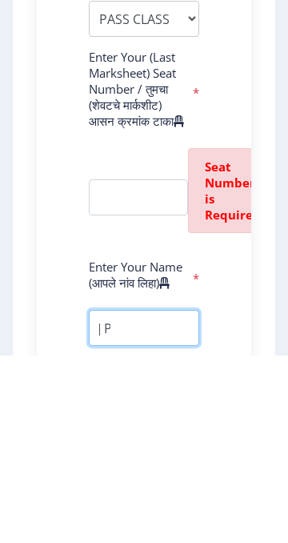
scroll to position [1258, 0]
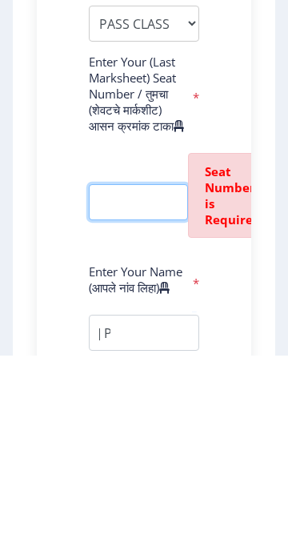
click at [142, 408] on input "textarea" at bounding box center [138, 389] width 99 height 36
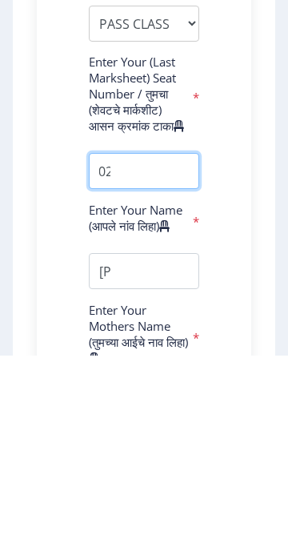
scroll to position [0, 22]
type input "510220"
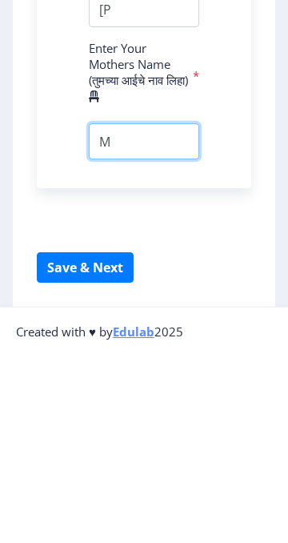
scroll to position [0, 36]
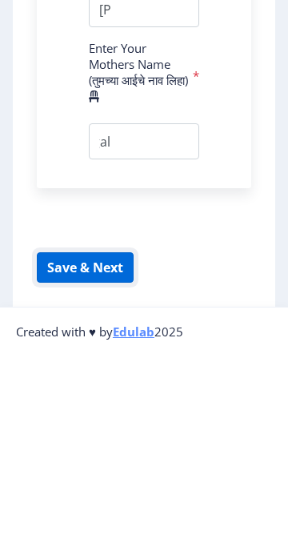
click at [113, 470] on button "Save & Next" at bounding box center [85, 455] width 97 height 30
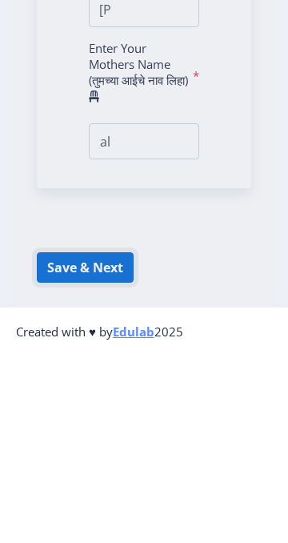
scroll to position [0, 0]
select select
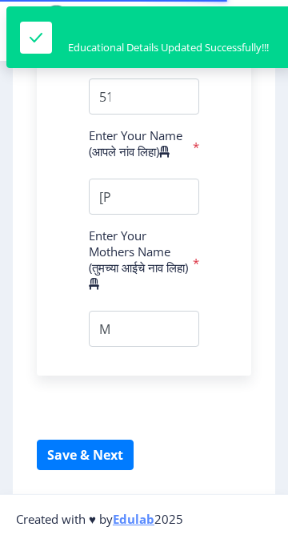
select select
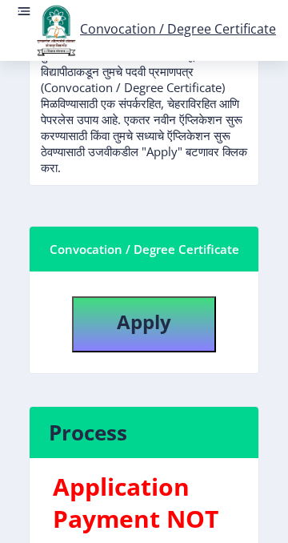
scroll to position [486, 0]
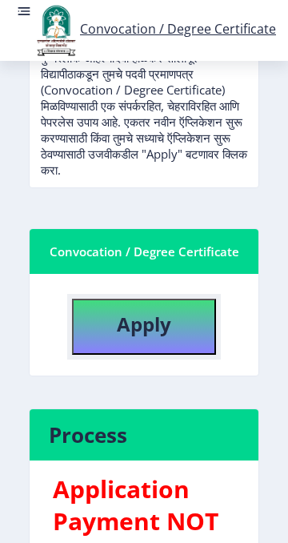
click at [155, 337] on b "Apply" at bounding box center [144, 324] width 54 height 26
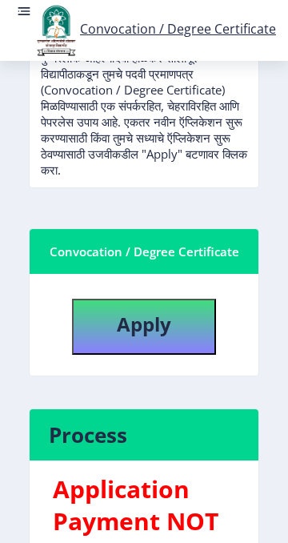
select select
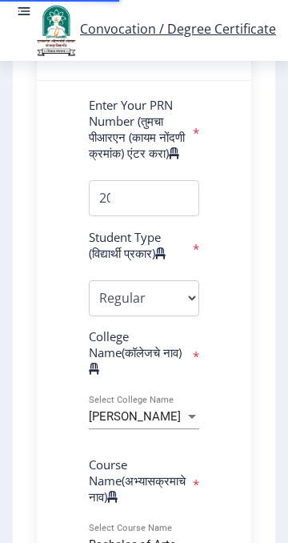
select select
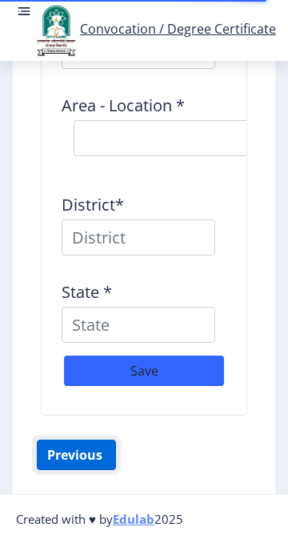
click at [71, 470] on button "Previous ‍" at bounding box center [76, 455] width 79 height 30
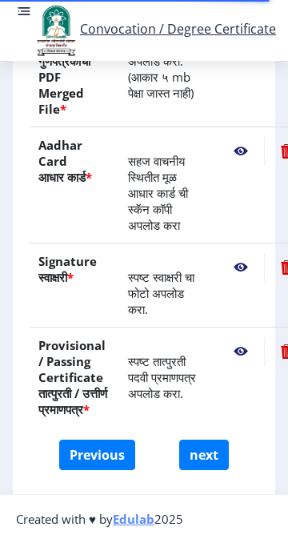
scroll to position [741, 0]
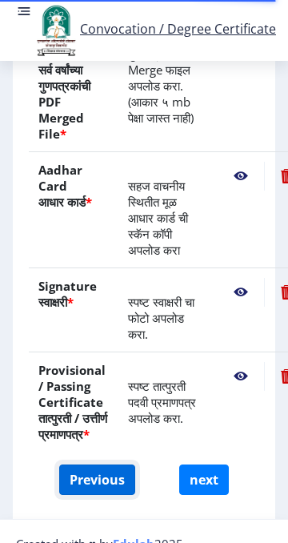
click at [94, 491] on button "Previous" at bounding box center [97, 479] width 76 height 30
select select "Regular"
select select "History"
select select "2014"
select select "March"
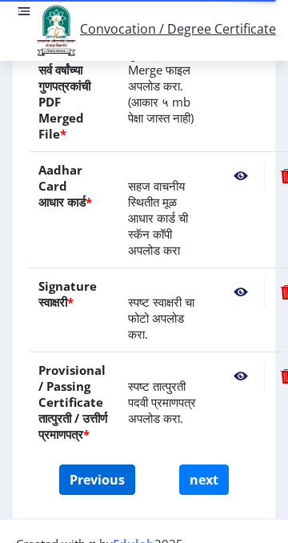
select select "PASS CLASS"
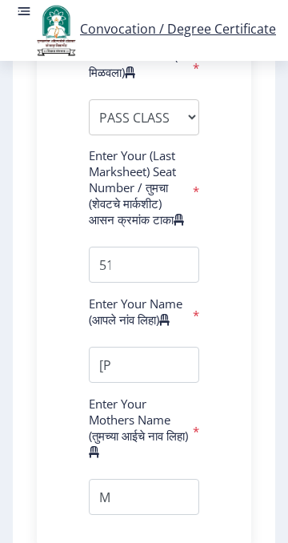
scroll to position [1352, 0]
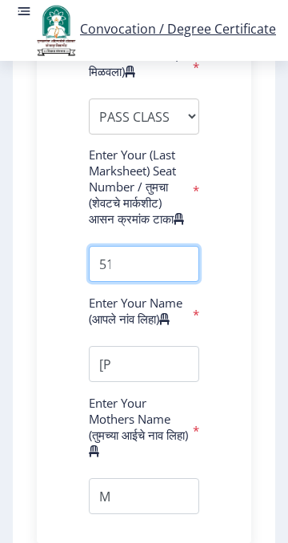
click at [146, 282] on input "textarea" at bounding box center [144, 264] width 110 height 36
type input "5"
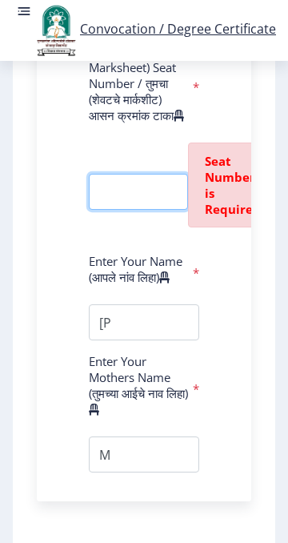
scroll to position [0, 0]
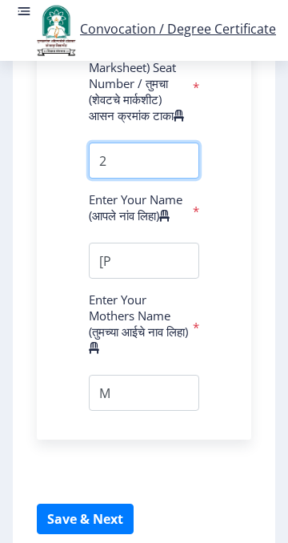
click at [106, 179] on input "textarea" at bounding box center [144, 161] width 110 height 36
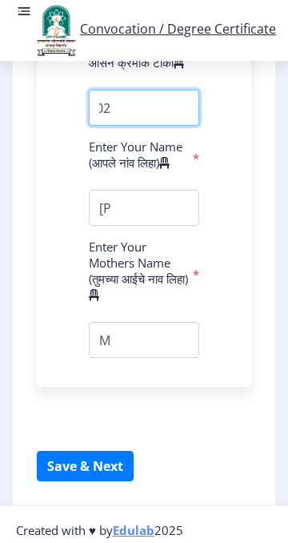
scroll to position [1510, 0]
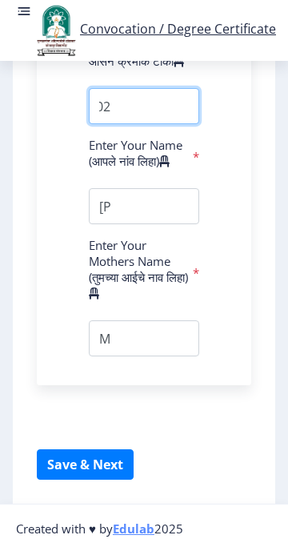
type input "25102"
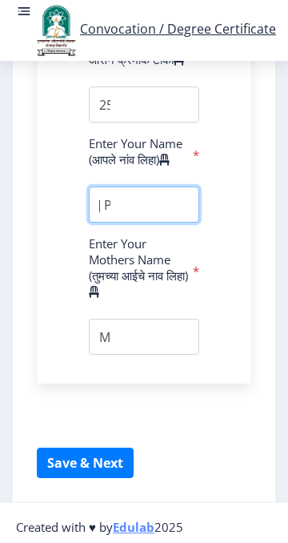
scroll to position [1527, 0]
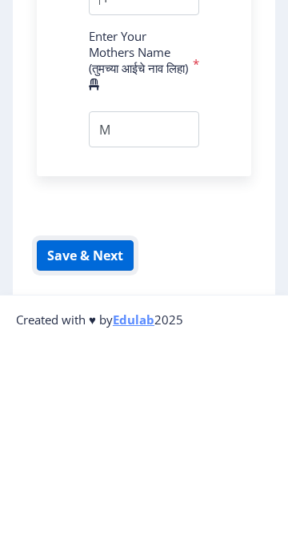
click at [102, 470] on button "Save & Next" at bounding box center [85, 455] width 97 height 30
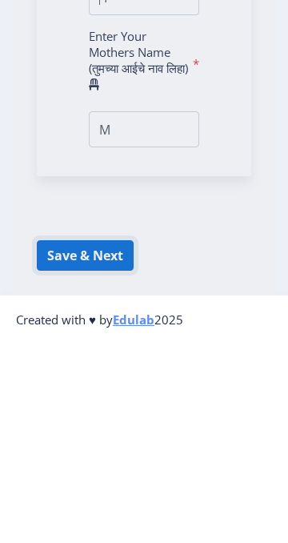
scroll to position [0, 0]
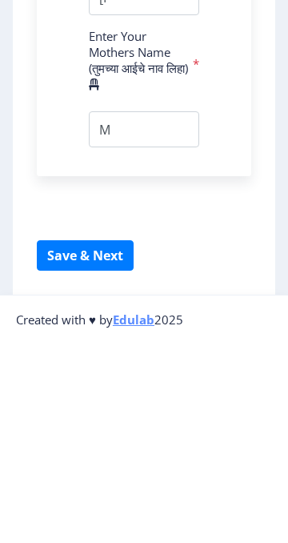
select select
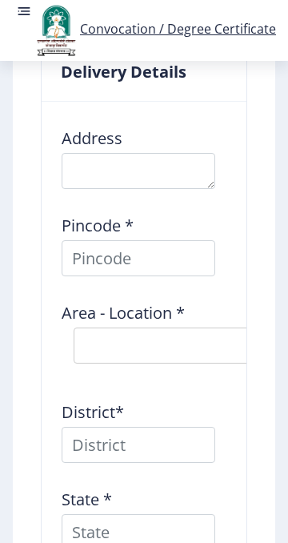
scroll to position [1760, 0]
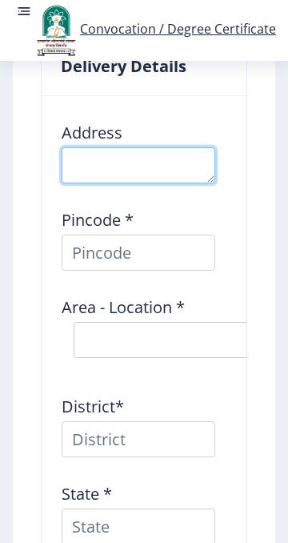
click at [131, 183] on textarea at bounding box center [139, 165] width 154 height 36
type textarea "A"
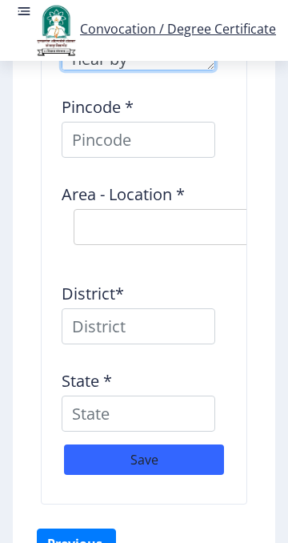
scroll to position [41, 0]
type textarea "Prashant Kolekar near by netaji jr college mohol"
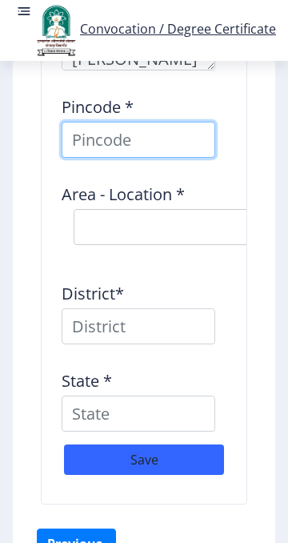
click at [94, 158] on input at bounding box center [139, 140] width 154 height 36
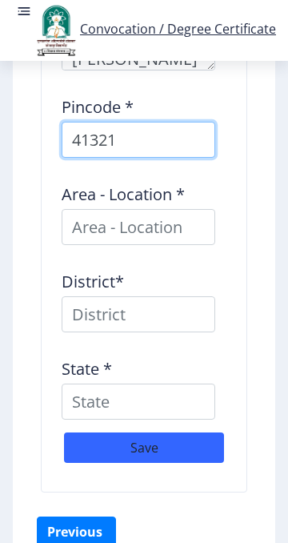
type input "413213"
select select
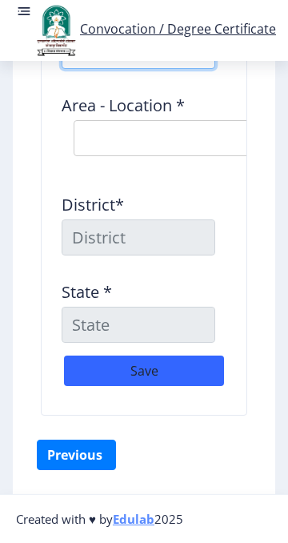
scroll to position [2013, 0]
type input "413213"
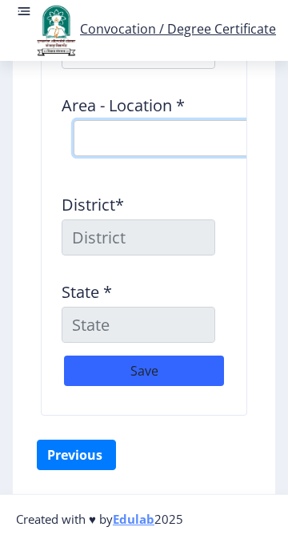
select select "9: Object"
type input "SOLAPUR"
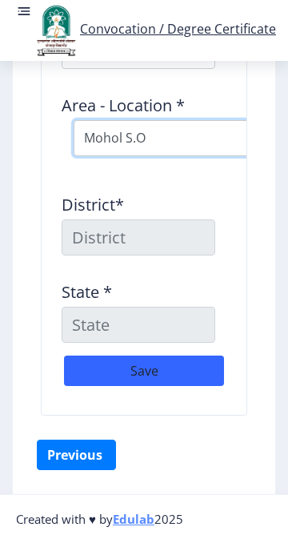
type input "Maharashtra"
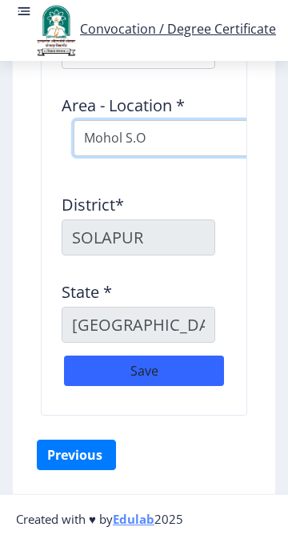
scroll to position [2059, 0]
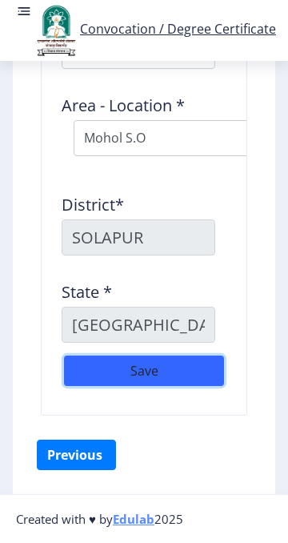
click at [164, 386] on button "Save" at bounding box center [144, 370] width 160 height 30
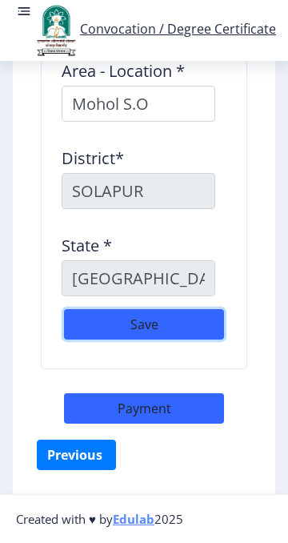
scroll to position [2090, 0]
click at [189, 339] on button "Save" at bounding box center [144, 324] width 160 height 30
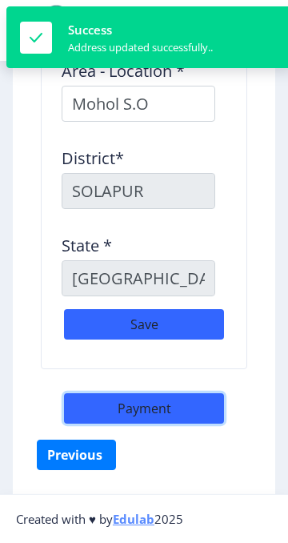
click at [180, 424] on button "Payment" at bounding box center [144, 408] width 160 height 30
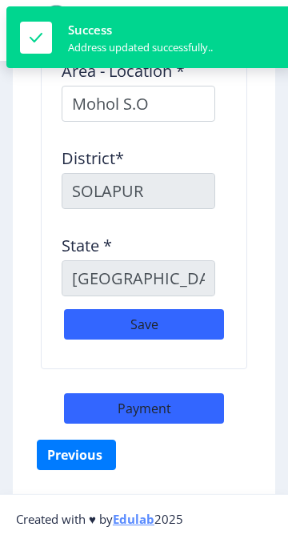
select select "sealed"
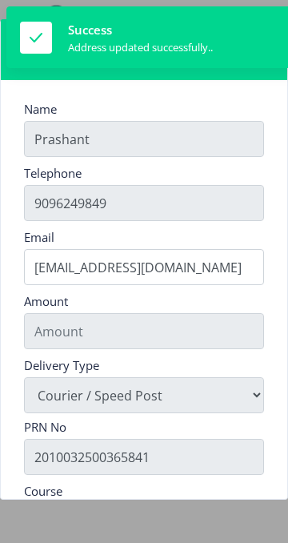
scroll to position [2074, 0]
type input "1885"
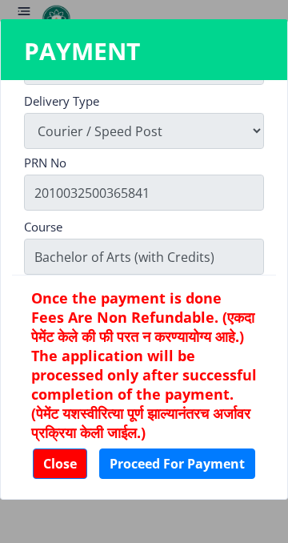
scroll to position [297, 0]
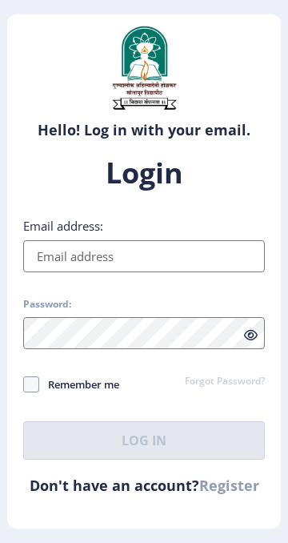
click at [71, 272] on input "Email address:" at bounding box center [144, 256] width 242 height 32
type input "[EMAIL_ADDRESS][DOMAIN_NAME]"
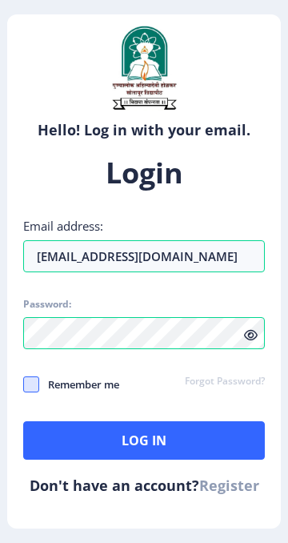
click at [36, 392] on span at bounding box center [31, 384] width 16 height 16
click at [24, 384] on input "Remember me" at bounding box center [23, 384] width 1 height 1
checkbox input "true"
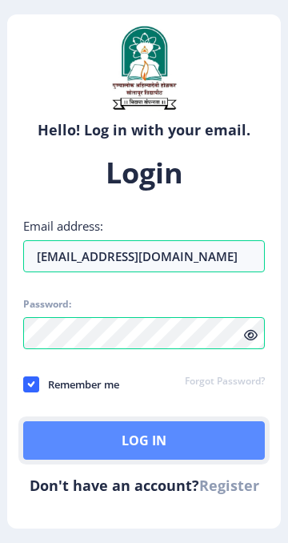
click at [165, 460] on button "Log In" at bounding box center [144, 440] width 242 height 38
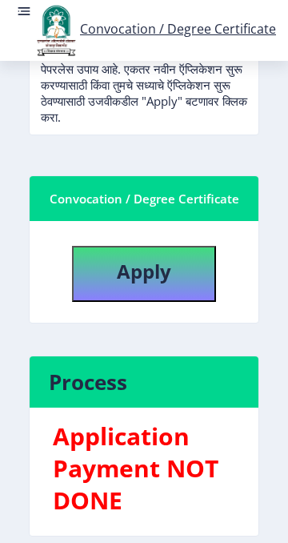
scroll to position [537, 0]
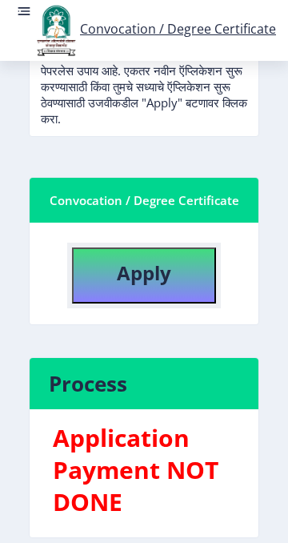
click at [149, 286] on b "Apply" at bounding box center [144, 272] width 54 height 26
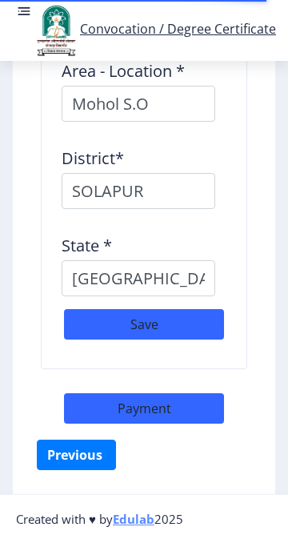
scroll to position [2090, 0]
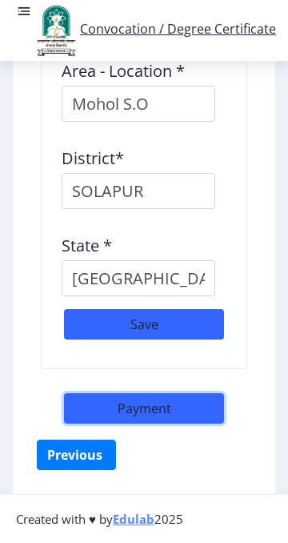
click at [166, 424] on button "Payment" at bounding box center [144, 408] width 160 height 30
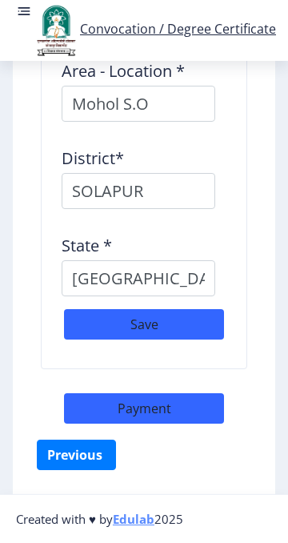
select select "sealed"
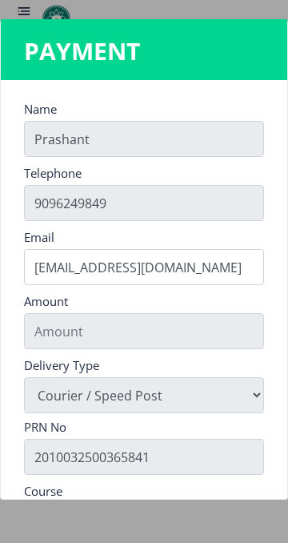
scroll to position [2074, 0]
type input "1885"
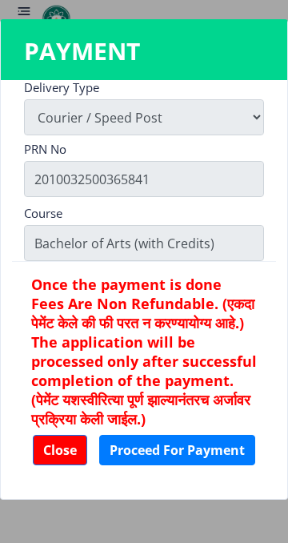
scroll to position [297, 0]
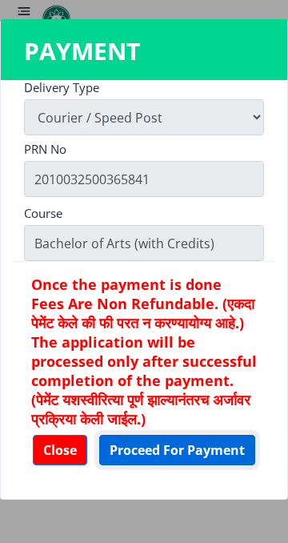
click at [178, 465] on button "Proceed For Payment" at bounding box center [177, 450] width 156 height 30
click at [176, 456] on button "Proceed For Payment" at bounding box center [177, 450] width 156 height 30
click at [166, 458] on button "Proceed For Payment" at bounding box center [177, 450] width 156 height 30
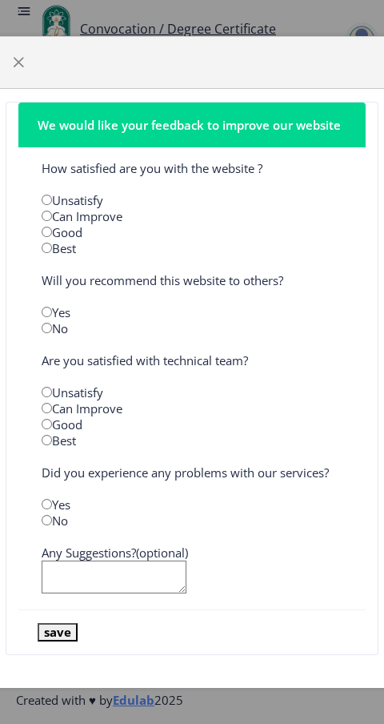
click at [46, 211] on input "radio" at bounding box center [47, 216] width 10 height 10
radio input "true"
click at [47, 232] on input "radio" at bounding box center [47, 232] width 10 height 10
radio input "true"
click at [50, 311] on input "radio" at bounding box center [47, 312] width 10 height 10
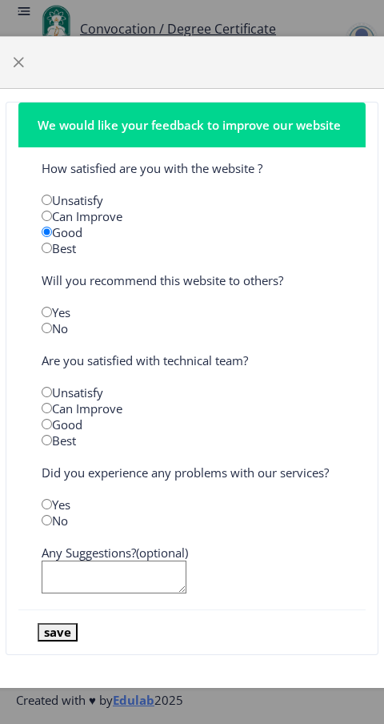
radio input "true"
click at [46, 424] on input "radio" at bounding box center [47, 424] width 10 height 10
radio input "true"
click at [50, 507] on input "radio" at bounding box center [47, 504] width 10 height 10
radio input "true"
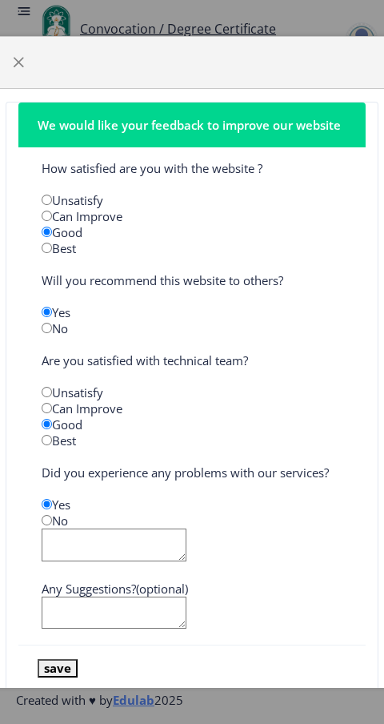
scroll to position [45, 0]
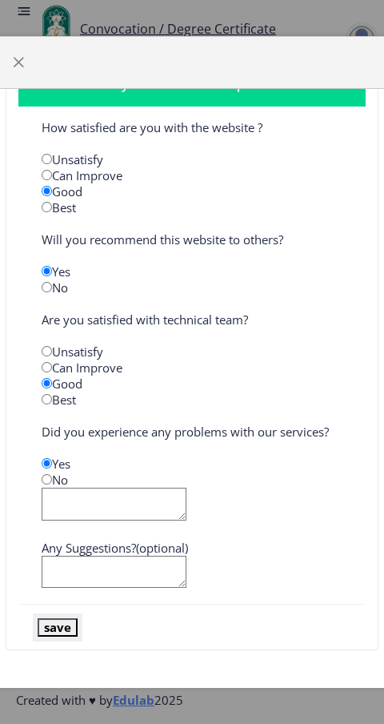
click at [66, 542] on button "save" at bounding box center [58, 627] width 40 height 18
click at [18, 64] on span "button" at bounding box center [18, 62] width 13 height 13
